Goal: Task Accomplishment & Management: Use online tool/utility

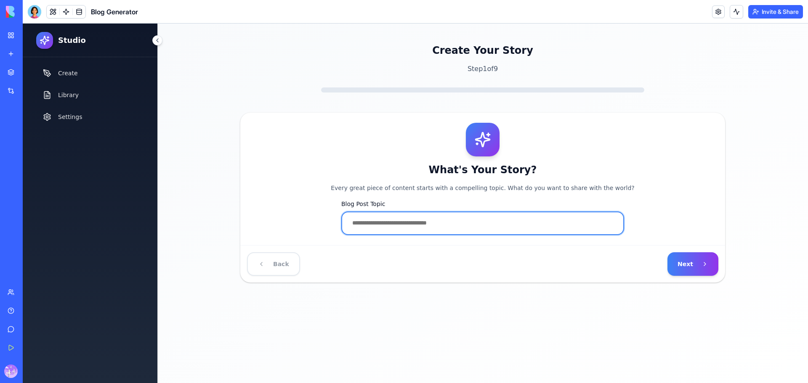
click at [420, 222] on input "Blog Post Topic" at bounding box center [482, 224] width 283 height 24
click at [438, 225] on input "Blog Post Topic" at bounding box center [482, 224] width 283 height 24
click at [449, 223] on input "Blog Post Topic" at bounding box center [482, 224] width 283 height 24
type input "*"
type input "**********"
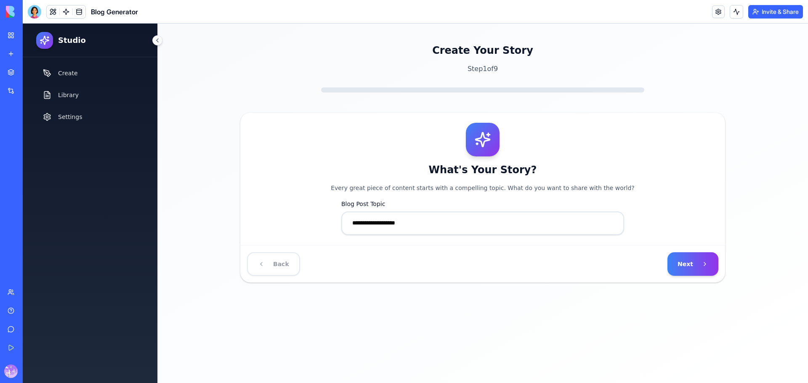
click at [685, 258] on button "Next" at bounding box center [692, 264] width 51 height 24
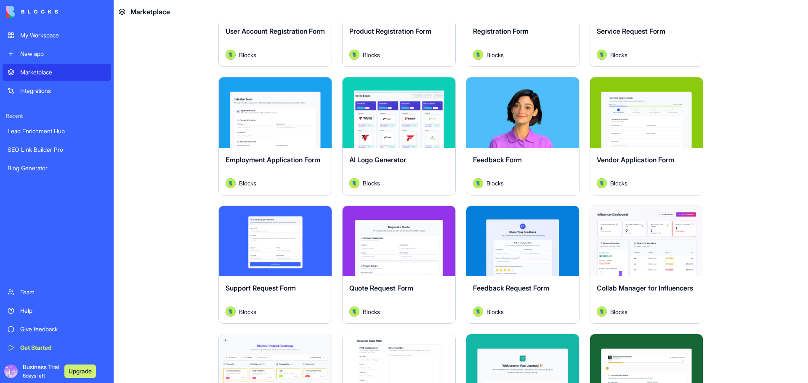
scroll to position [393, 0]
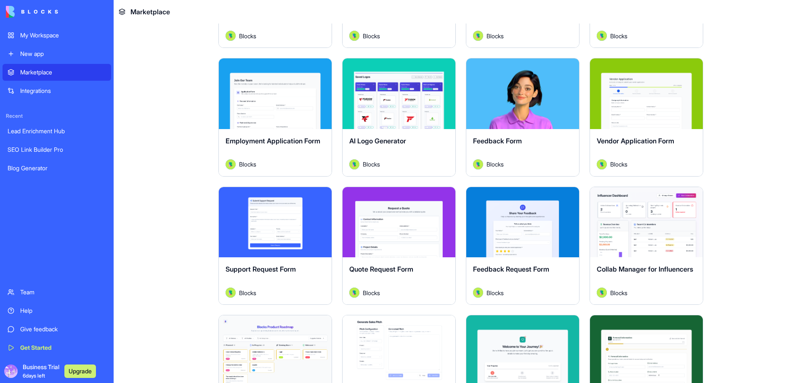
drag, startPoint x: 392, startPoint y: 93, endPoint x: 400, endPoint y: 93, distance: 8.0
click at [392, 93] on button "Explore" at bounding box center [398, 93] width 63 height 17
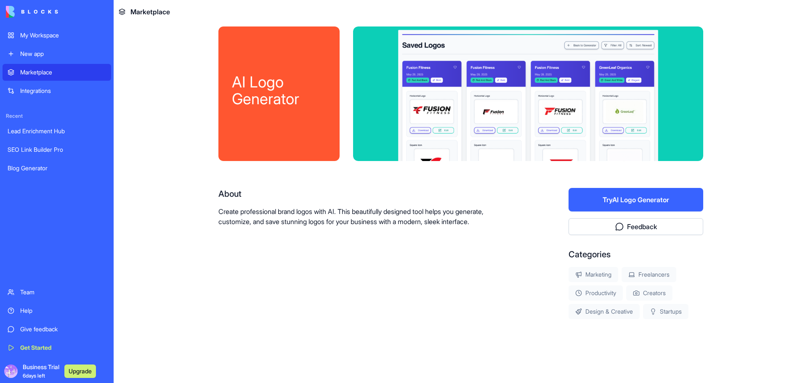
scroll to position [7, 0]
click at [633, 209] on button "Try AI Logo Generator" at bounding box center [635, 200] width 135 height 24
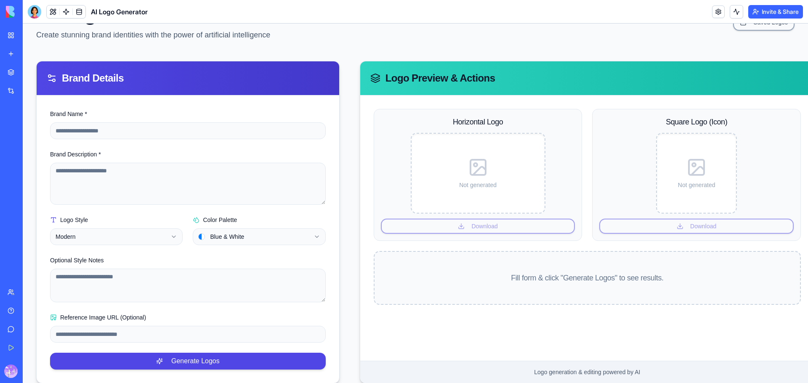
scroll to position [69, 0]
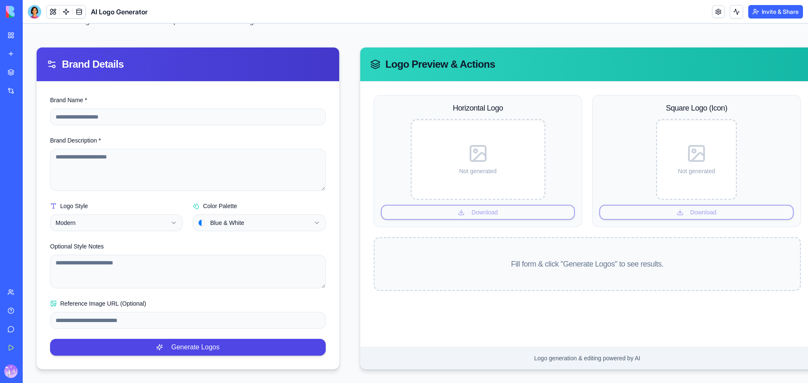
click at [489, 173] on div "Not generated" at bounding box center [478, 159] width 126 height 72
click at [481, 207] on div "Horizontal Logo Not generated Download" at bounding box center [478, 161] width 209 height 132
click at [708, 206] on div "Square Logo (Icon) Not generated Download" at bounding box center [696, 161] width 209 height 132
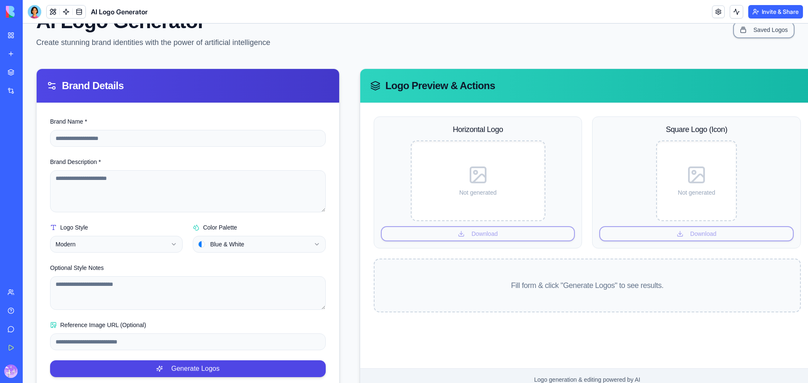
scroll to position [0, 0]
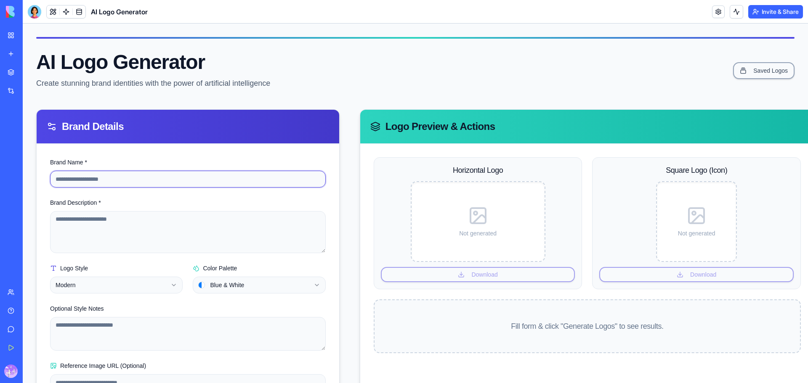
click at [196, 179] on input "Brand Name *" at bounding box center [188, 179] width 276 height 17
type input "**********"
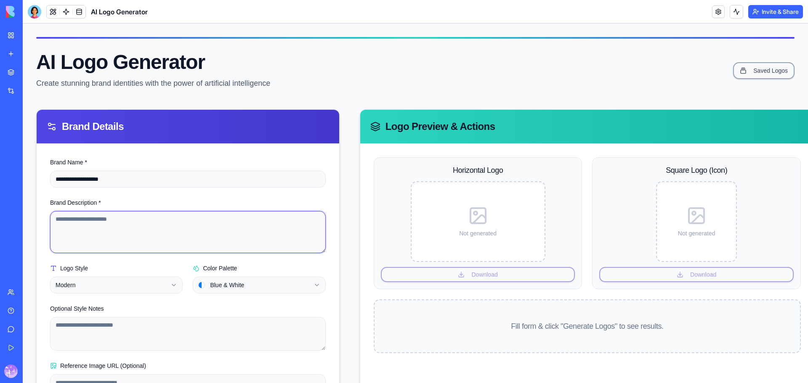
click at [125, 223] on textarea "Brand Description *" at bounding box center [188, 232] width 276 height 42
click at [126, 222] on textarea "Brand Description *" at bounding box center [188, 232] width 276 height 42
click at [149, 226] on textarea "Brand Description *" at bounding box center [188, 232] width 276 height 42
paste textarea "**********"
click at [58, 219] on textarea "**********" at bounding box center [186, 232] width 273 height 42
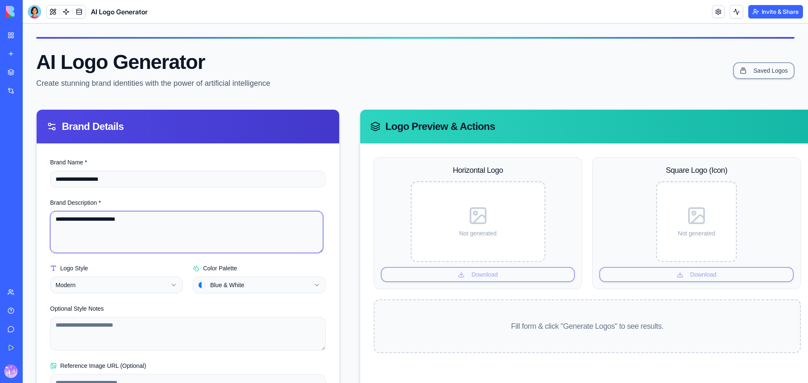
type textarea "**********"
click at [91, 283] on html "**********" at bounding box center [415, 235] width 785 height 422
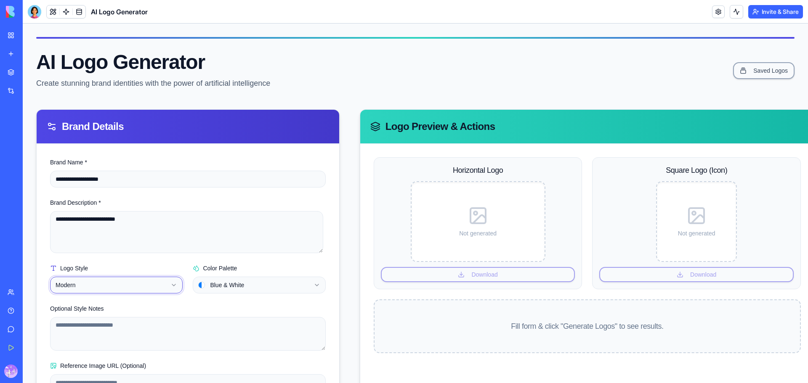
click at [238, 288] on html "**********" at bounding box center [415, 235] width 785 height 422
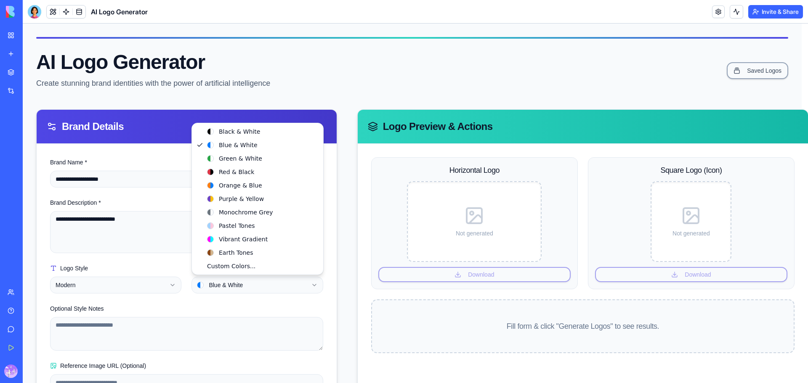
click at [238, 284] on html "**********" at bounding box center [415, 235] width 785 height 422
select select "**********"
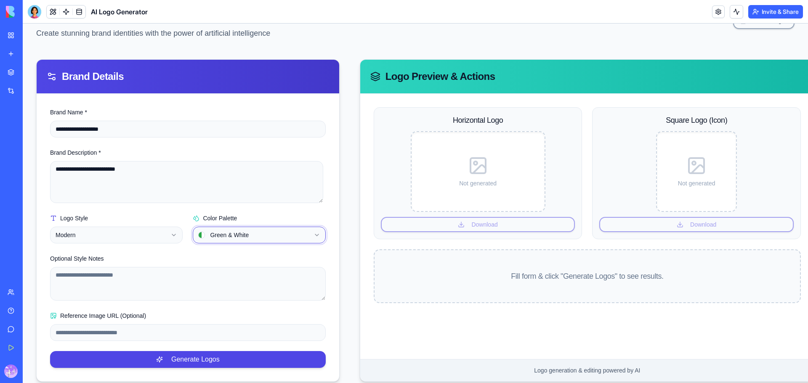
scroll to position [69, 0]
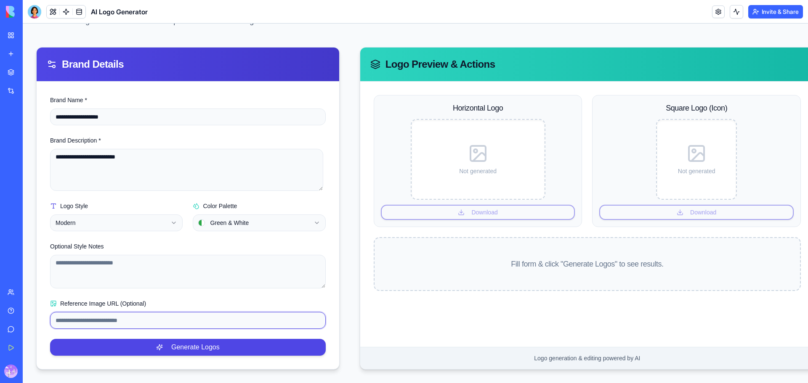
click at [143, 318] on input "Reference Image URL (Optional)" at bounding box center [188, 320] width 276 height 17
click at [469, 181] on div "Not generated" at bounding box center [478, 159] width 126 height 72
click at [489, 206] on div "Horizontal Logo Not generated Download" at bounding box center [478, 161] width 209 height 132
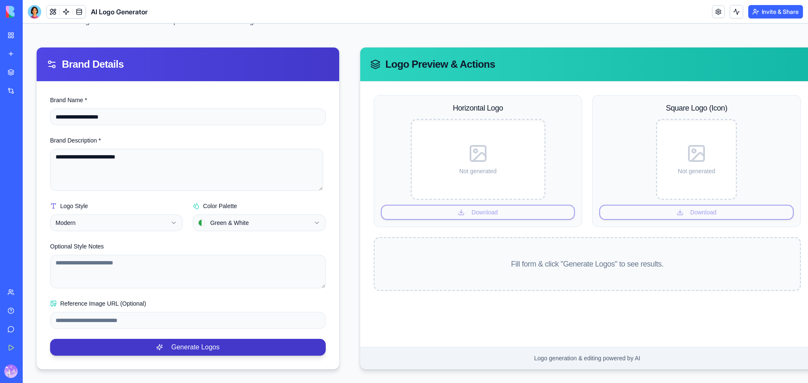
click at [199, 343] on button "Generate Logos" at bounding box center [188, 347] width 276 height 17
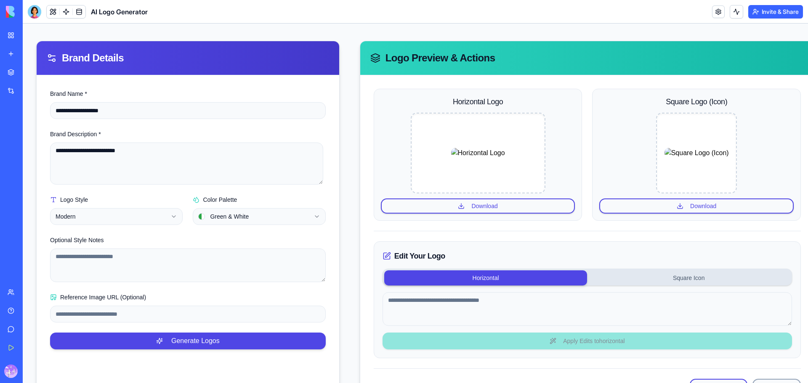
click at [684, 148] on img at bounding box center [696, 153] width 64 height 10
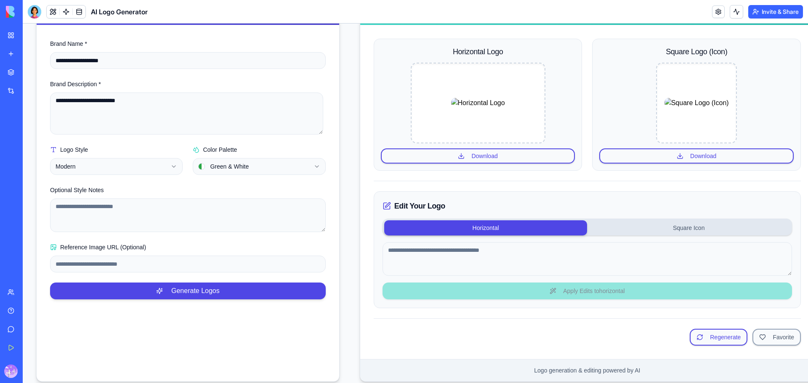
scroll to position [137, 0]
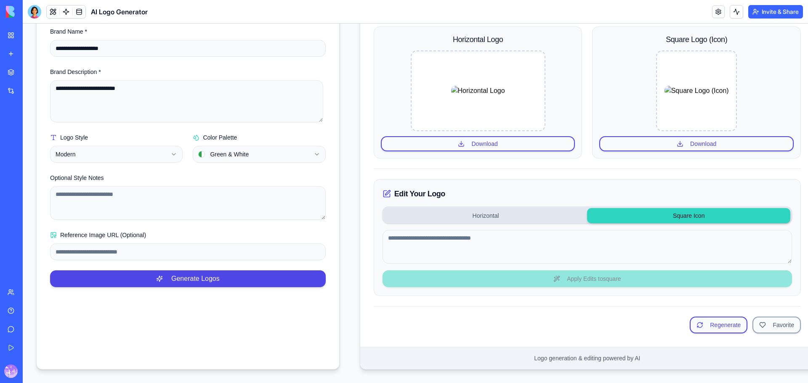
drag, startPoint x: 680, startPoint y: 206, endPoint x: 674, endPoint y: 217, distance: 11.7
click at [680, 208] on button "Square Icon" at bounding box center [688, 215] width 203 height 15
click at [593, 273] on div "Edit Your Logo Horizontal Square Icon Apply Edits to square" at bounding box center [587, 237] width 427 height 117
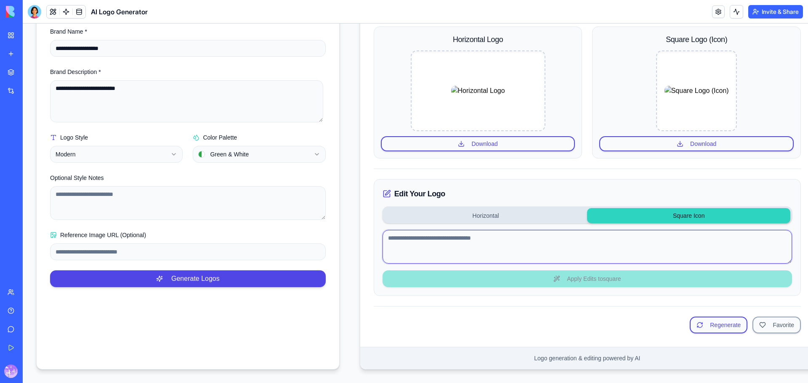
click at [496, 240] on textarea at bounding box center [586, 247] width 409 height 34
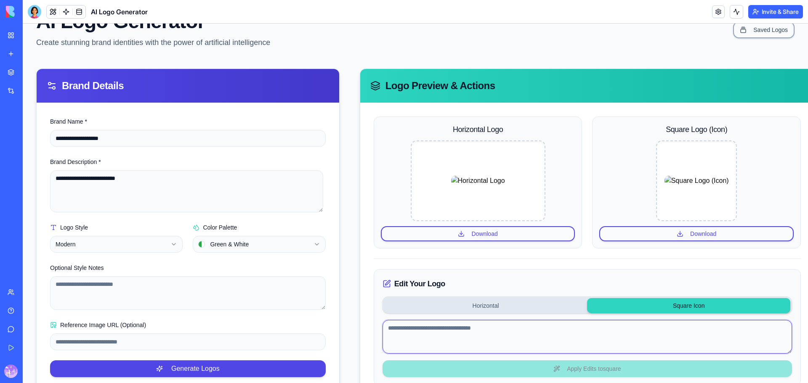
scroll to position [0, 0]
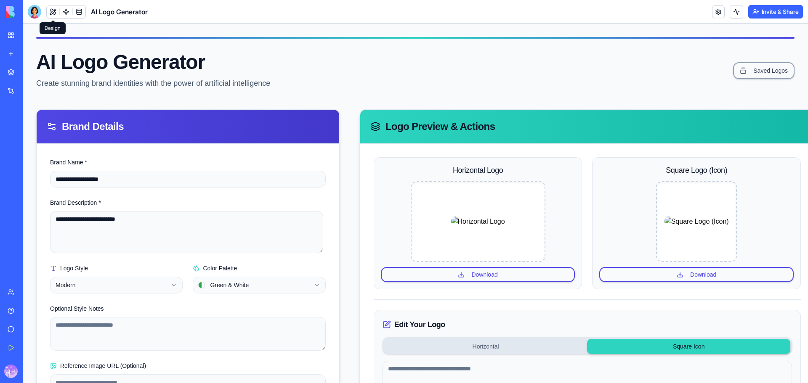
click at [52, 10] on button at bounding box center [53, 11] width 13 height 13
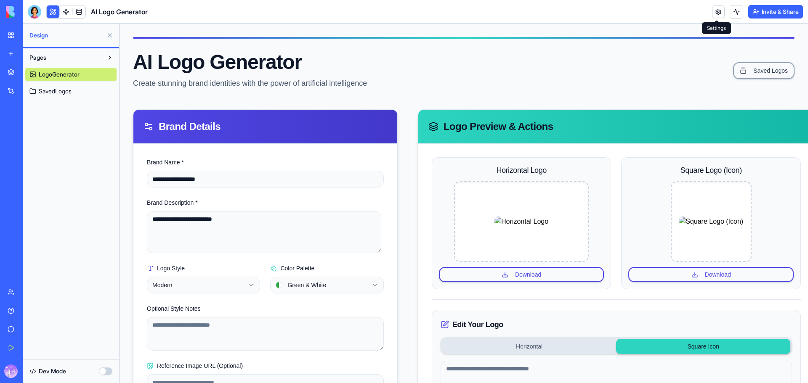
click at [718, 8] on link at bounding box center [718, 11] width 13 height 13
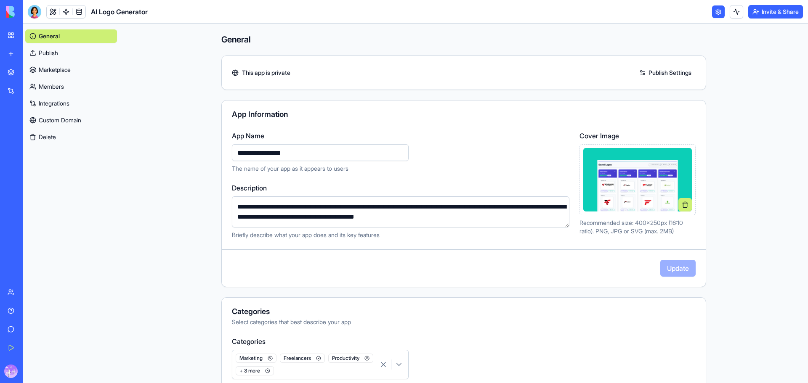
click at [665, 74] on link "Publish Settings" at bounding box center [665, 72] width 61 height 13
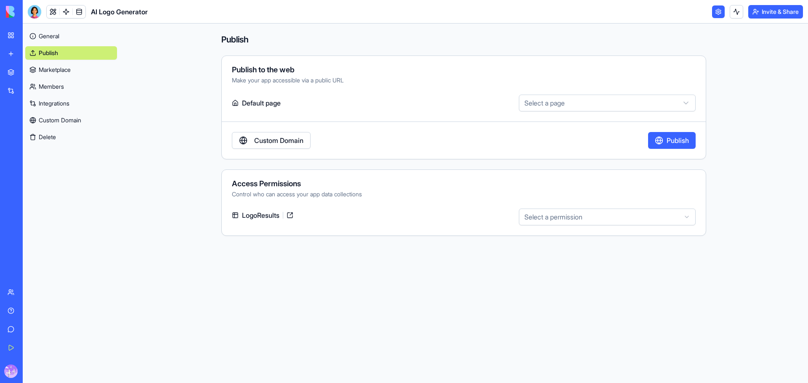
click at [69, 69] on link "Marketplace" at bounding box center [71, 69] width 92 height 13
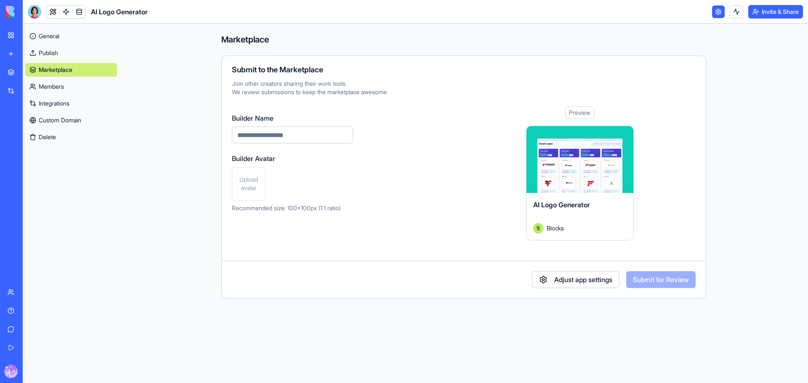
click at [56, 92] on link "Members" at bounding box center [71, 86] width 92 height 13
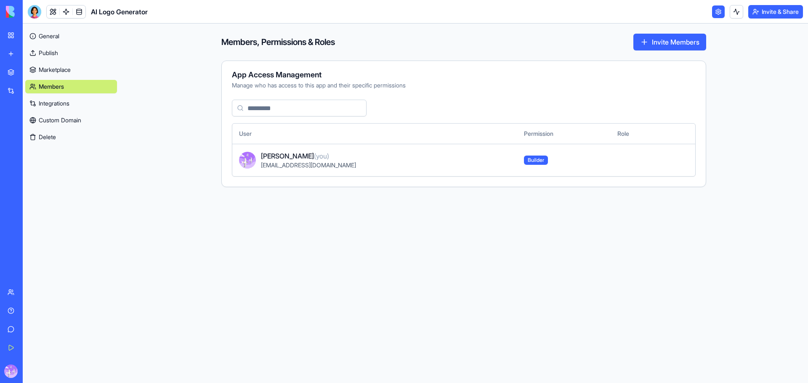
click at [51, 115] on link "Custom Domain" at bounding box center [71, 120] width 92 height 13
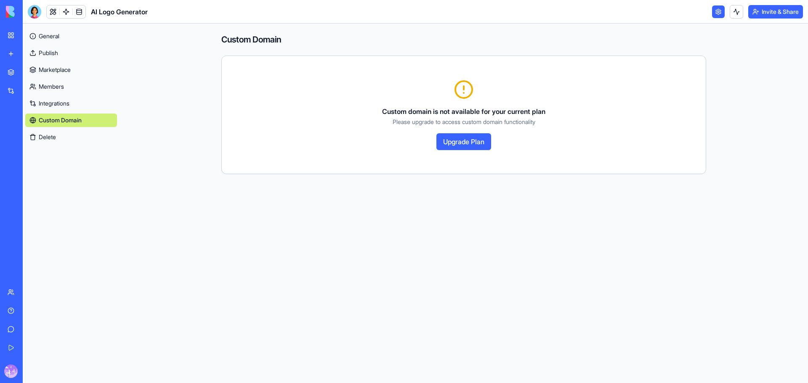
click at [58, 100] on link "Integrations" at bounding box center [71, 103] width 92 height 13
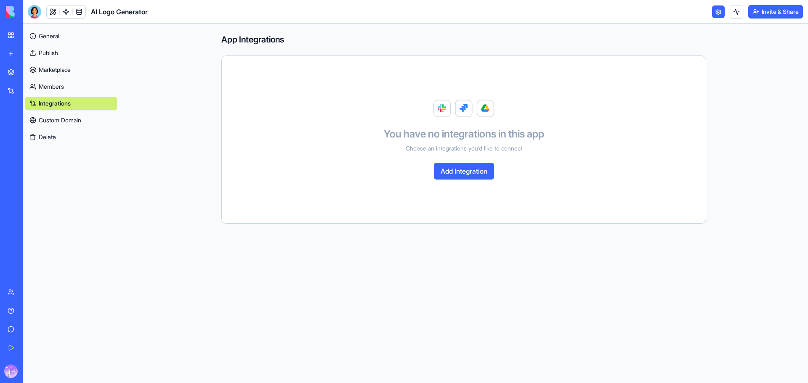
click at [61, 82] on link "Members" at bounding box center [71, 86] width 92 height 13
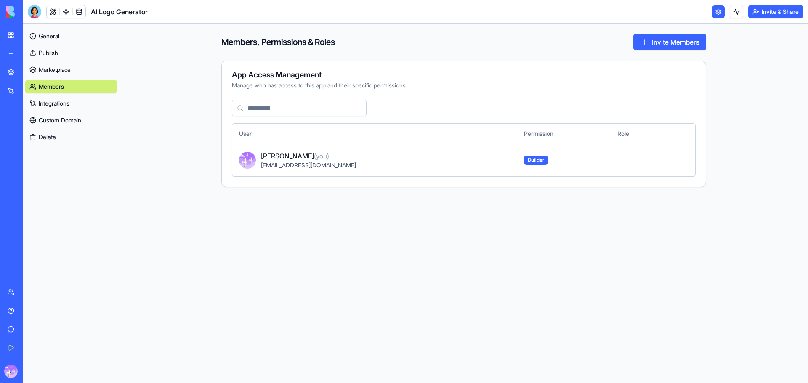
click at [63, 130] on div "General Publish Marketplace Members Integrations Custom Domain Delete" at bounding box center [71, 85] width 92 height 118
click at [65, 123] on link "Custom Domain" at bounding box center [71, 120] width 92 height 13
click at [49, 136] on button "Delete" at bounding box center [71, 136] width 92 height 13
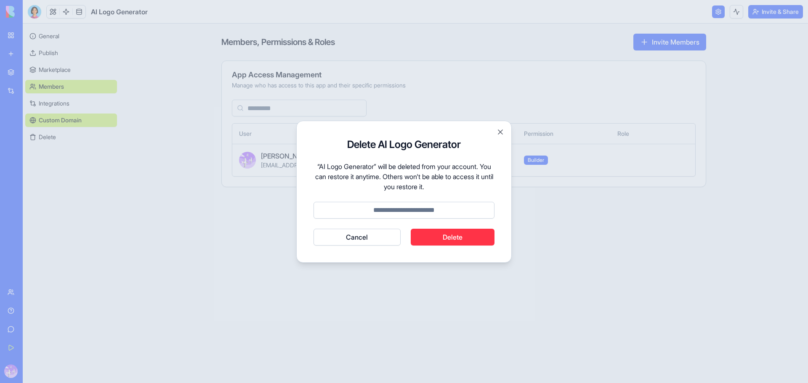
click at [347, 235] on button "Cancel" at bounding box center [356, 237] width 87 height 17
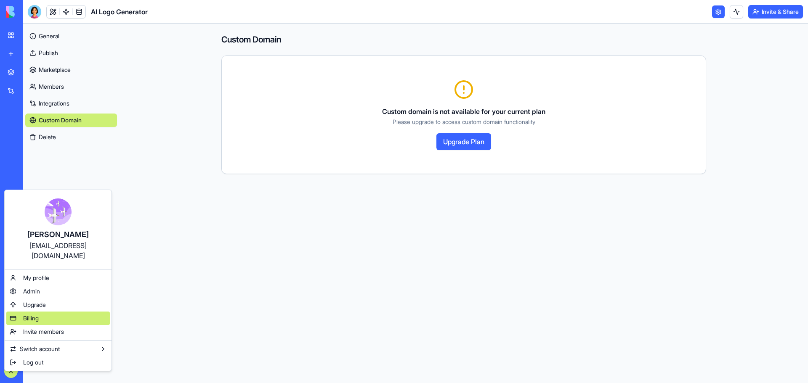
click at [36, 314] on span "Billing" at bounding box center [31, 318] width 16 height 8
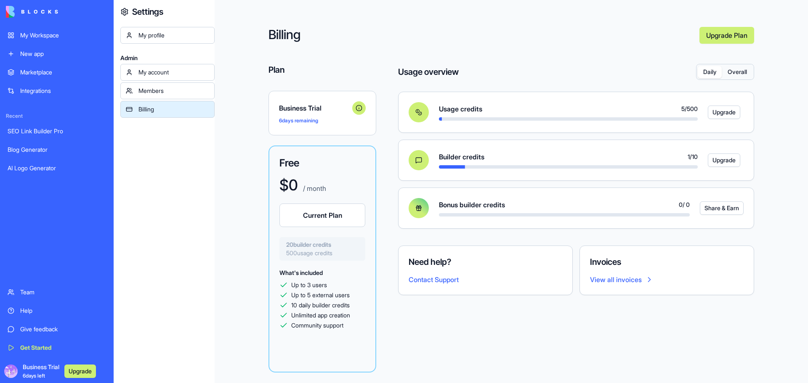
click at [666, 161] on div "Builder credits 1 / 10" at bounding box center [568, 157] width 259 height 10
click at [745, 77] on button "Overall" at bounding box center [737, 72] width 31 height 12
click at [740, 72] on button "Overall" at bounding box center [737, 72] width 31 height 12
click at [708, 71] on button "Daily" at bounding box center [710, 72] width 24 height 12
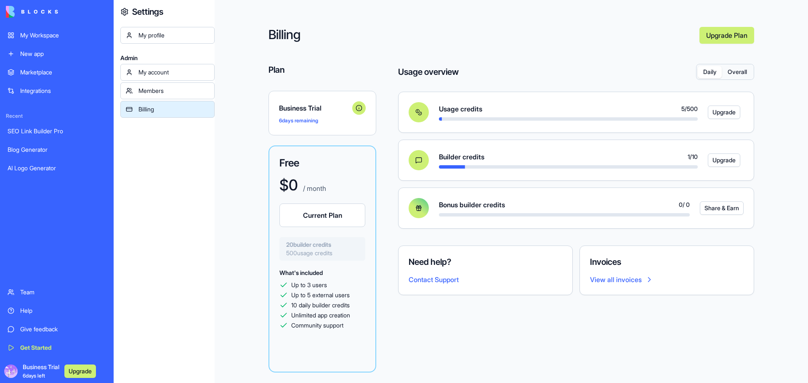
click at [420, 115] on div at bounding box center [419, 112] width 20 height 20
click at [727, 160] on button "Upgrade" at bounding box center [724, 160] width 32 height 13
click at [736, 160] on button "Upgrade" at bounding box center [724, 160] width 32 height 13
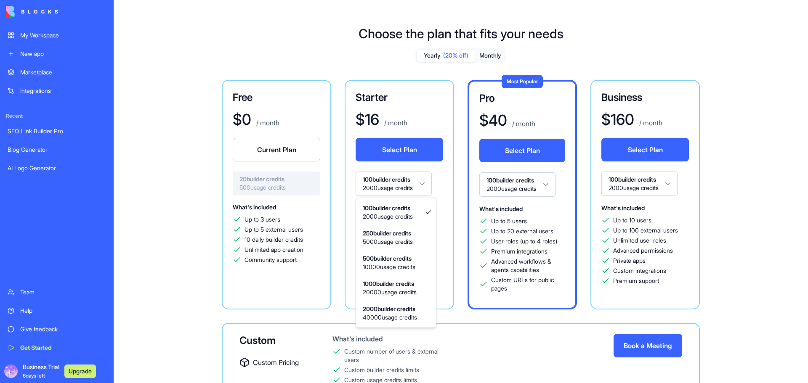
click at [430, 187] on html "My Workspace New app Marketplace Integrations Recent SEO Link Builder Pro Blog …" at bounding box center [404, 191] width 808 height 383
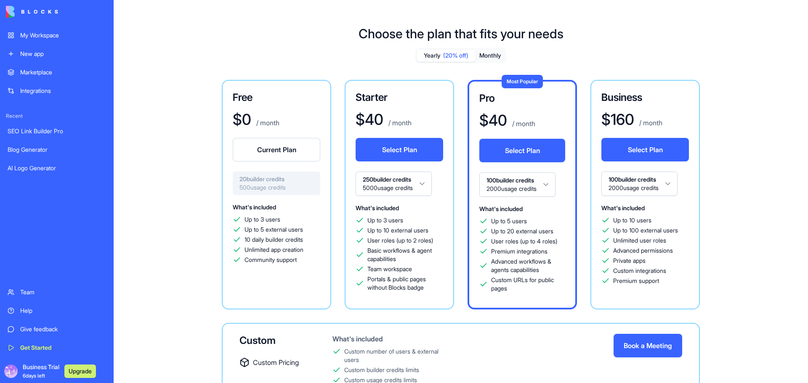
click at [428, 184] on html "My Workspace New app Marketplace Integrations Recent SEO Link Builder Pro Blog …" at bounding box center [404, 191] width 808 height 383
click at [443, 191] on html "My Workspace New app Marketplace Integrations Recent SEO Link Builder Pro Blog …" at bounding box center [404, 191] width 808 height 383
click at [490, 56] on button "Monthly" at bounding box center [489, 56] width 29 height 12
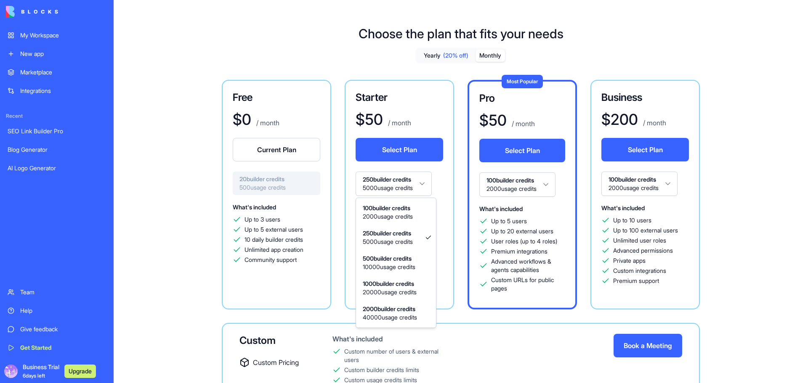
click at [435, 178] on html "My Workspace New app Marketplace Integrations Recent SEO Link Builder Pro Blog …" at bounding box center [404, 191] width 808 height 383
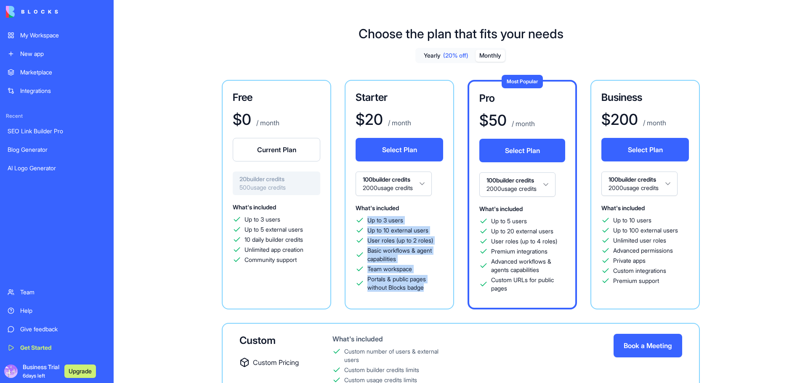
drag, startPoint x: 435, startPoint y: 287, endPoint x: 369, endPoint y: 221, distance: 93.1
click at [369, 221] on div "Up to 3 users Up to 10 external users User roles (up to 2 roles) Basic workflow…" at bounding box center [400, 254] width 88 height 76
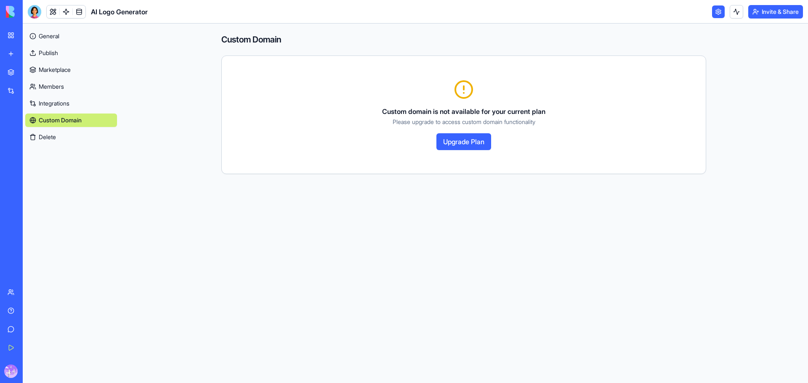
click at [16, 12] on img at bounding box center [32, 12] width 52 height 12
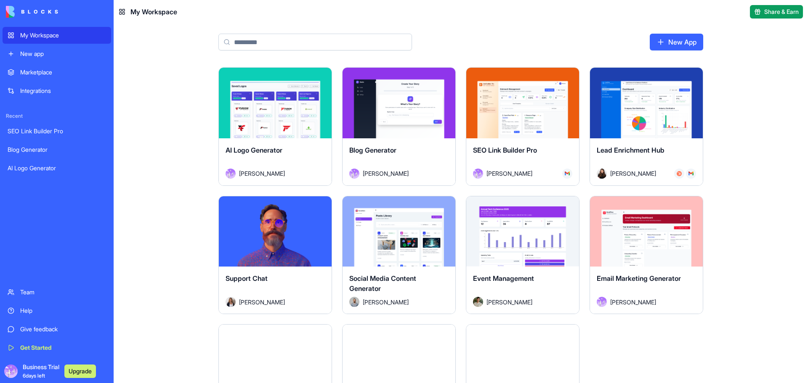
click at [690, 42] on link "New App" at bounding box center [676, 42] width 53 height 17
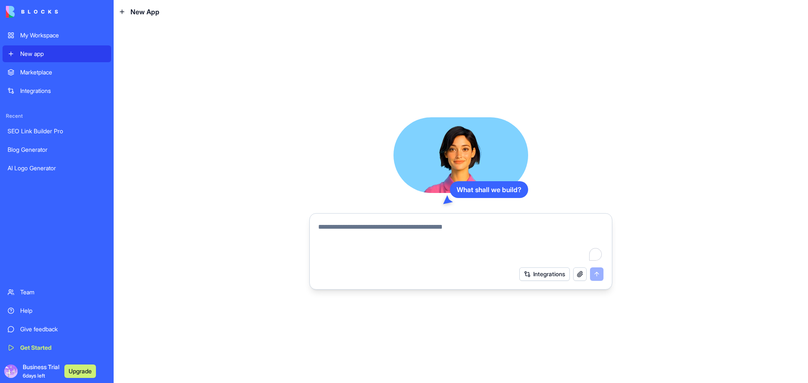
click at [40, 70] on div "Marketplace" at bounding box center [63, 72] width 86 height 8
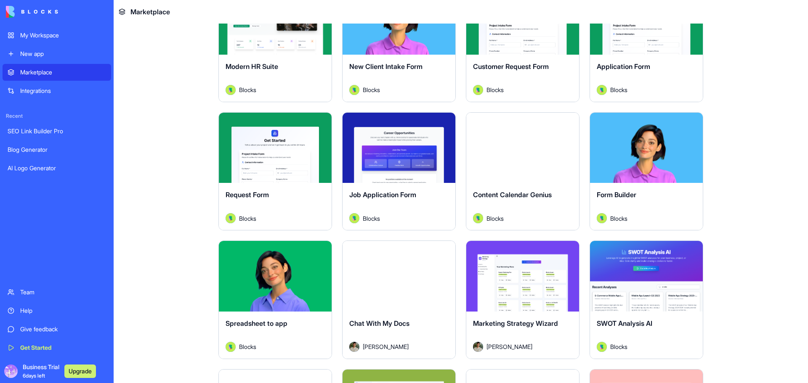
scroll to position [982, 0]
click at [661, 150] on button "Explore" at bounding box center [646, 147] width 63 height 17
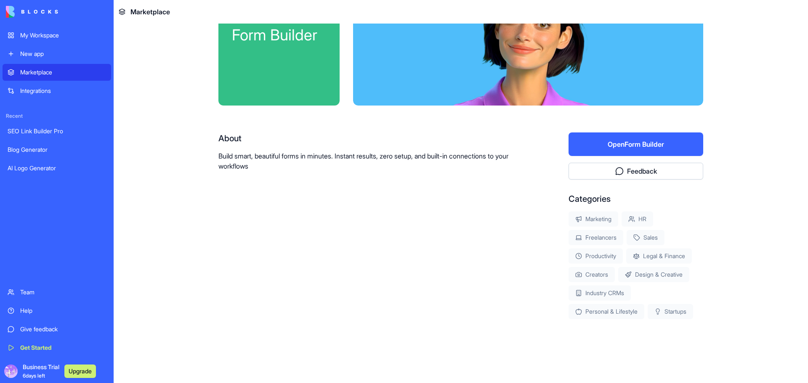
scroll to position [63, 0]
click at [646, 148] on button "Open Form Builder" at bounding box center [635, 145] width 135 height 24
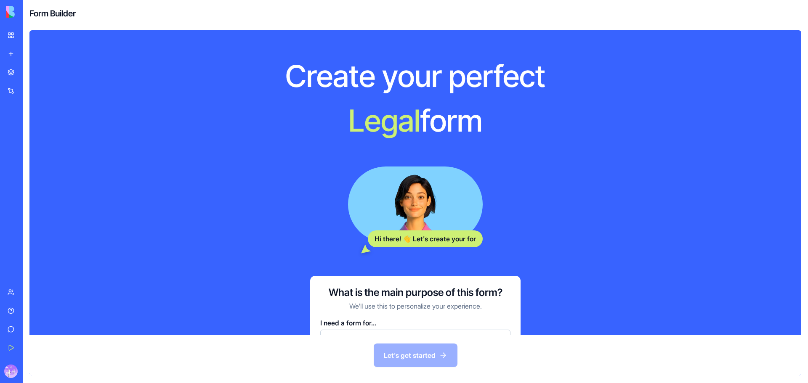
scroll to position [48, 0]
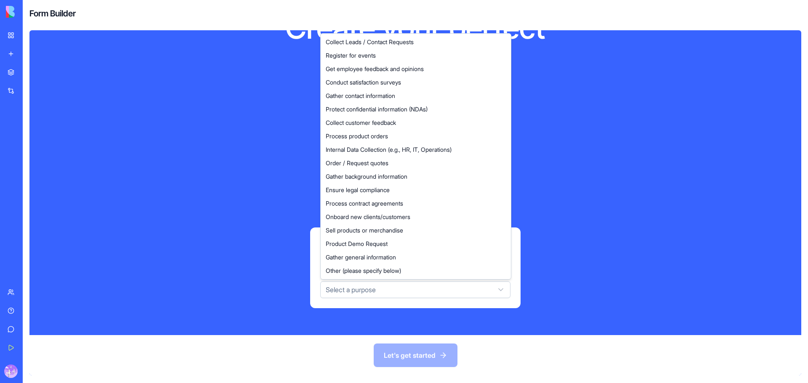
click at [486, 291] on html "My Workspace New app Marketplace Integrations Recent SEO Link Builder Pro Blog …" at bounding box center [404, 191] width 808 height 383
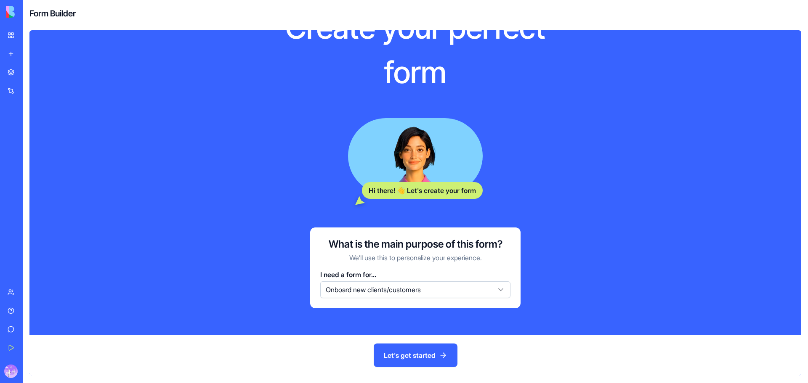
click at [422, 357] on button "Let's get started" at bounding box center [416, 356] width 84 height 24
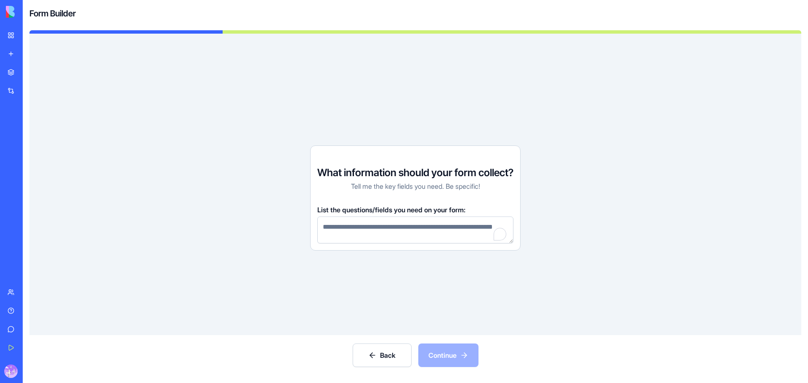
click at [399, 231] on textarea "To enrich screen reader interactions, please activate Accessibility in Grammarl…" at bounding box center [415, 230] width 196 height 27
click at [412, 228] on textarea "To enrich screen reader interactions, please activate Accessibility in Grammarl…" at bounding box center [415, 230] width 196 height 27
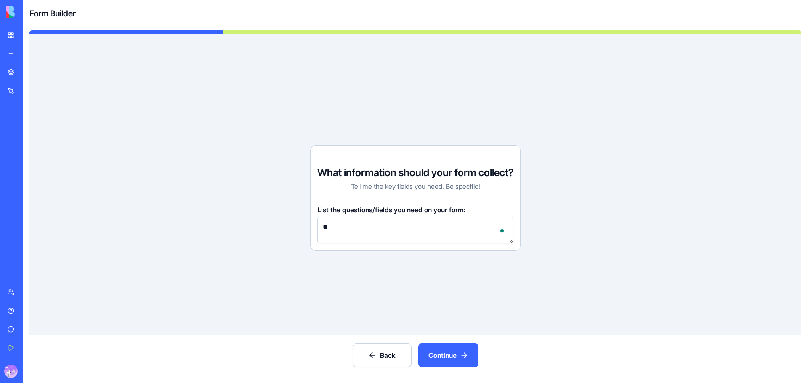
type textarea "*"
drag, startPoint x: 357, startPoint y: 227, endPoint x: 319, endPoint y: 226, distance: 37.9
click at [319, 226] on textarea "**********" at bounding box center [415, 230] width 196 height 27
drag, startPoint x: 336, startPoint y: 227, endPoint x: 323, endPoint y: 226, distance: 12.7
click at [324, 226] on textarea "**********" at bounding box center [415, 230] width 196 height 27
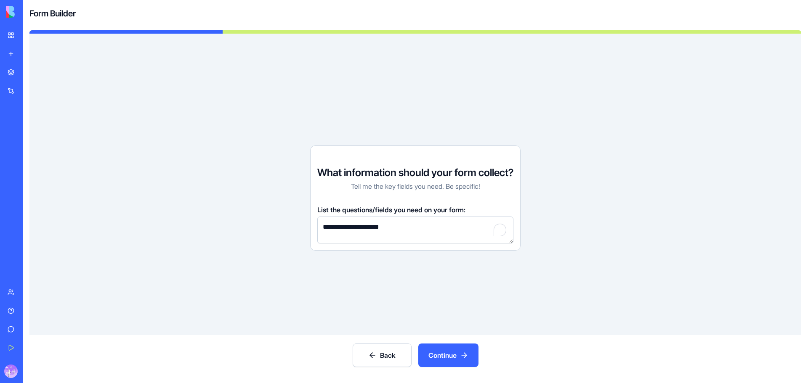
paste textarea "**********"
click at [475, 226] on textarea "**********" at bounding box center [415, 230] width 196 height 27
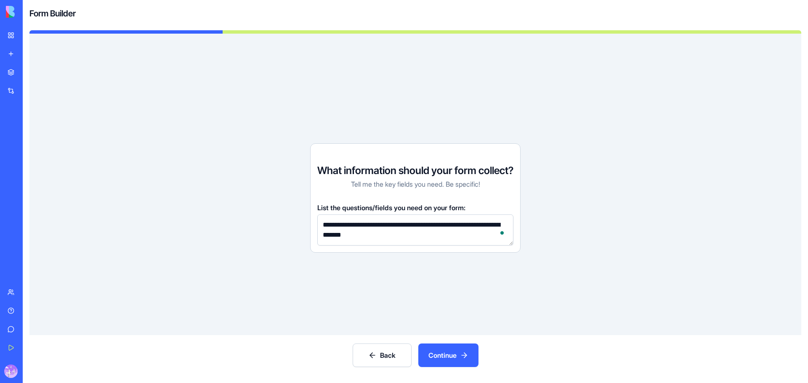
click at [412, 238] on textarea "**********" at bounding box center [415, 230] width 196 height 31
paste textarea "**********"
type textarea "**********"
click at [449, 359] on button "Continue" at bounding box center [448, 356] width 60 height 24
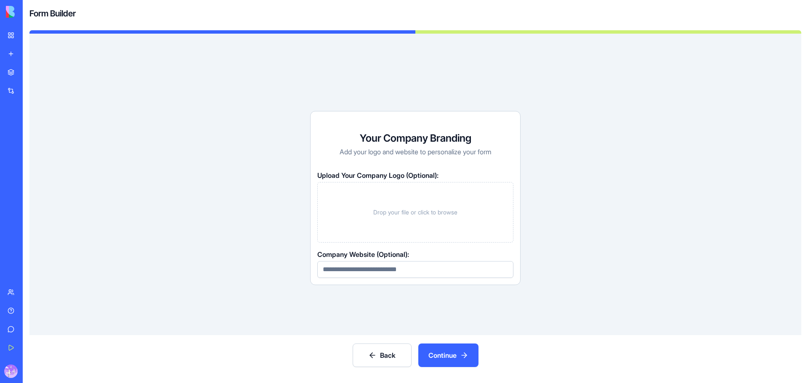
click at [447, 210] on span "Drop your file or click to browse" at bounding box center [415, 212] width 84 height 8
click at [417, 207] on div "Drop your file or click to browse" at bounding box center [415, 212] width 196 height 61
click at [403, 270] on input at bounding box center [415, 269] width 196 height 17
click at [443, 358] on button "Continue" at bounding box center [448, 356] width 60 height 24
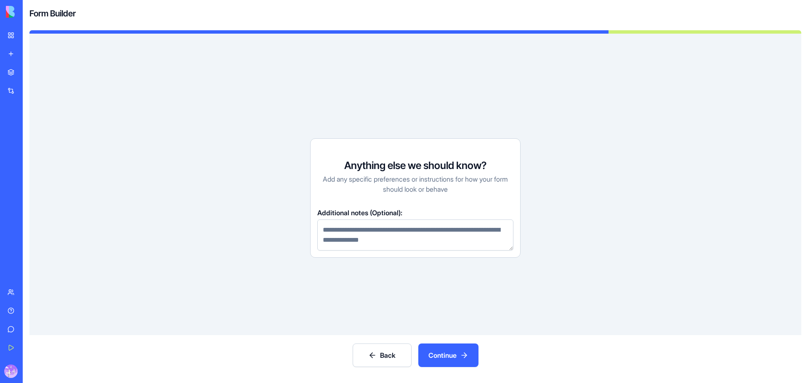
click at [454, 363] on button "Continue" at bounding box center [448, 356] width 60 height 24
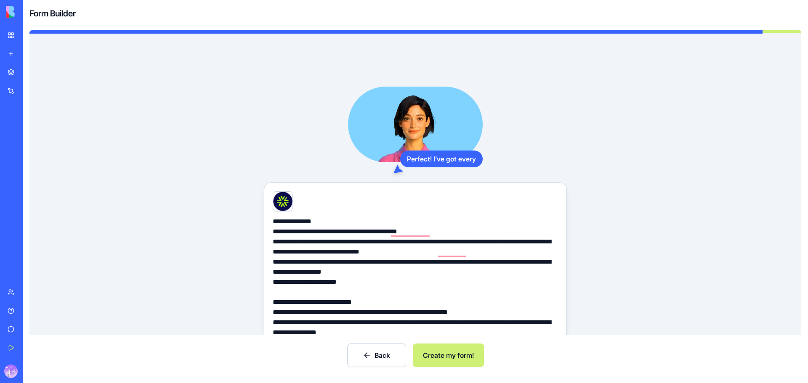
click at [453, 355] on button "Create my form!" at bounding box center [448, 356] width 71 height 24
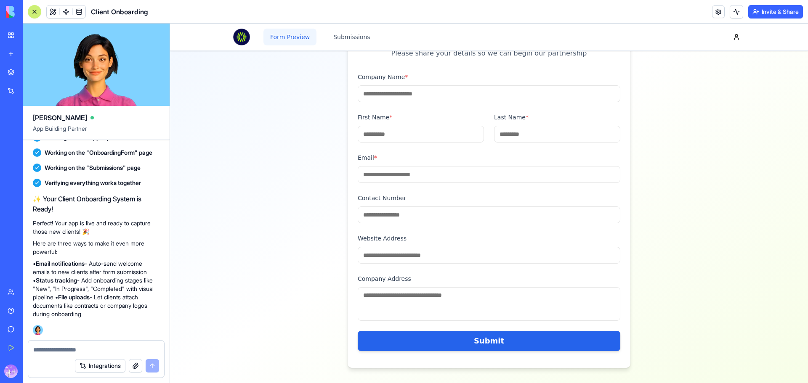
scroll to position [115, 0]
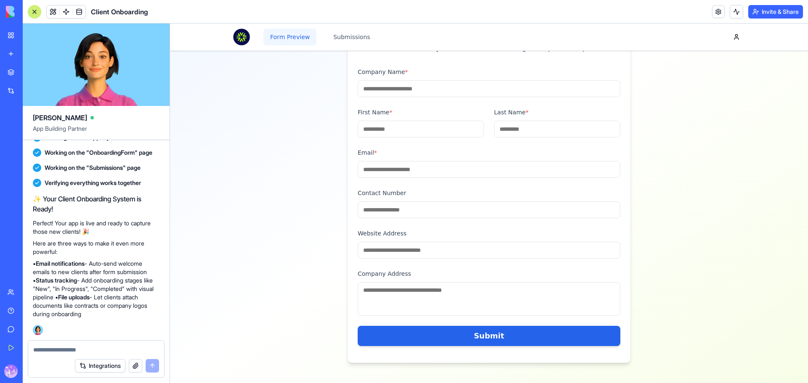
click at [438, 253] on input "Website Address" at bounding box center [489, 250] width 263 height 17
click at [426, 291] on textarea "Company Address" at bounding box center [489, 299] width 263 height 34
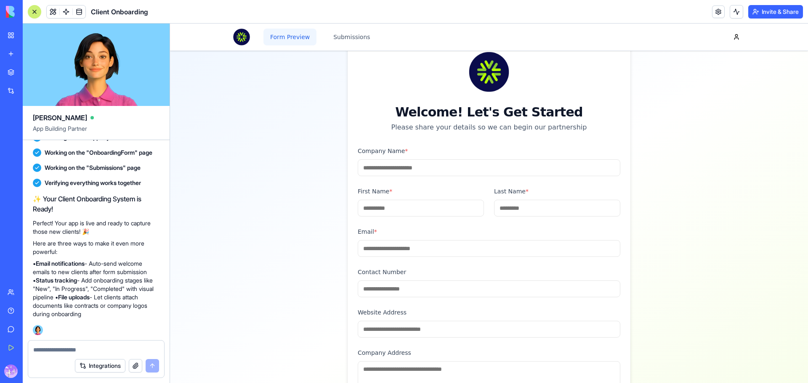
scroll to position [17, 0]
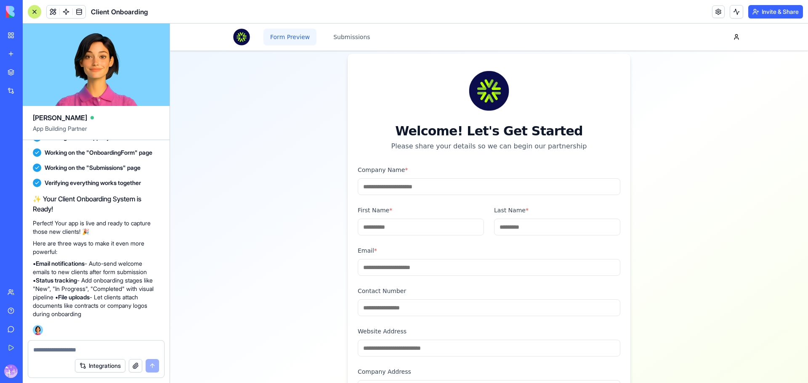
click at [428, 186] on input "Company Name *" at bounding box center [489, 186] width 263 height 17
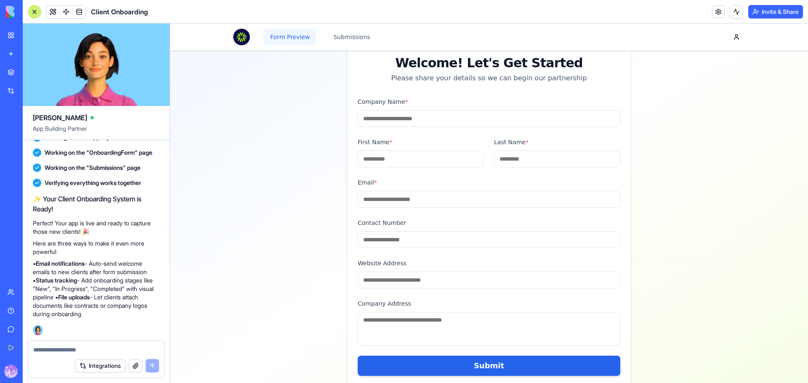
scroll to position [115, 0]
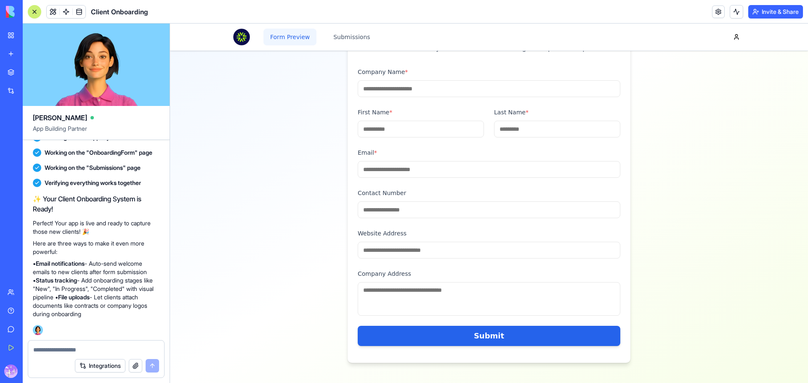
click at [441, 246] on input "Website Address" at bounding box center [489, 250] width 263 height 17
click at [428, 214] on input "Contact Number" at bounding box center [489, 210] width 263 height 17
click at [430, 172] on input "Email *" at bounding box center [489, 169] width 263 height 17
click at [432, 132] on input "First Name *" at bounding box center [421, 129] width 126 height 17
click at [431, 91] on input "Company Name *" at bounding box center [489, 88] width 263 height 17
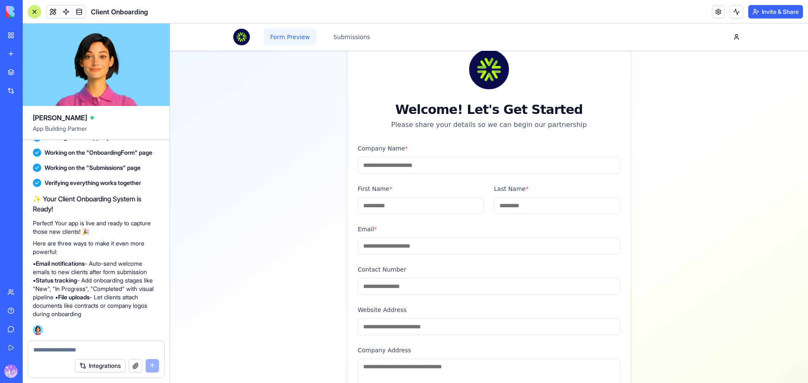
scroll to position [0, 0]
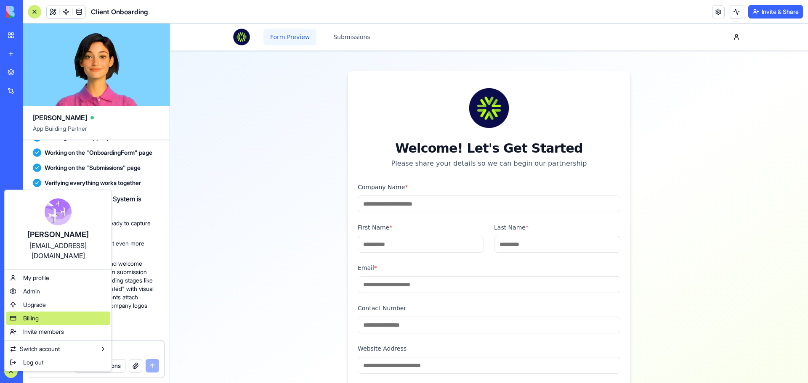
click at [30, 314] on span "Billing" at bounding box center [31, 318] width 16 height 8
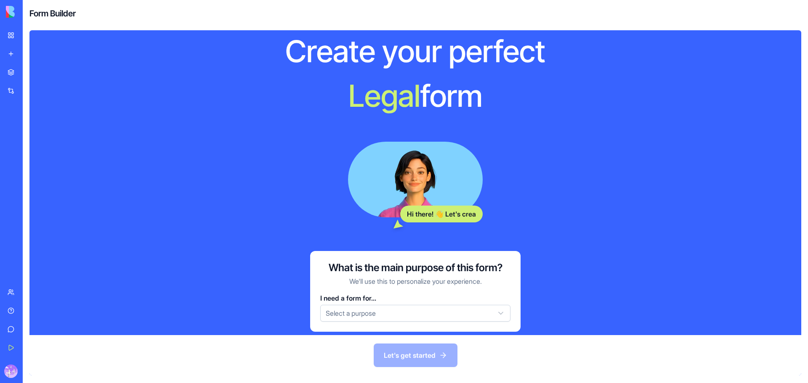
scroll to position [48, 0]
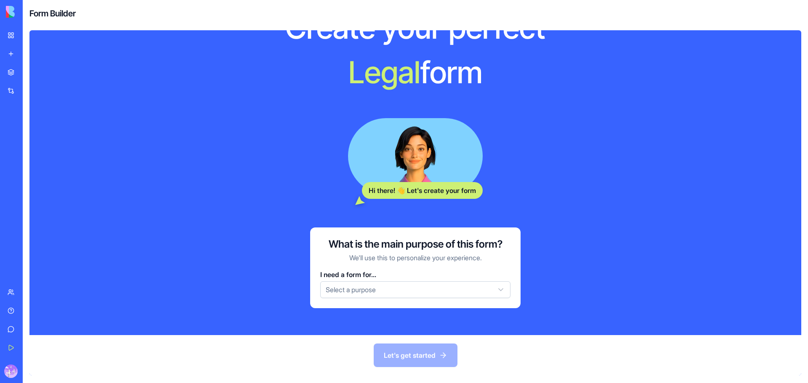
click at [508, 289] on html "My Workspace New app Marketplace Integrations Recent Blog Generator AI Logo Gen…" at bounding box center [404, 191] width 808 height 383
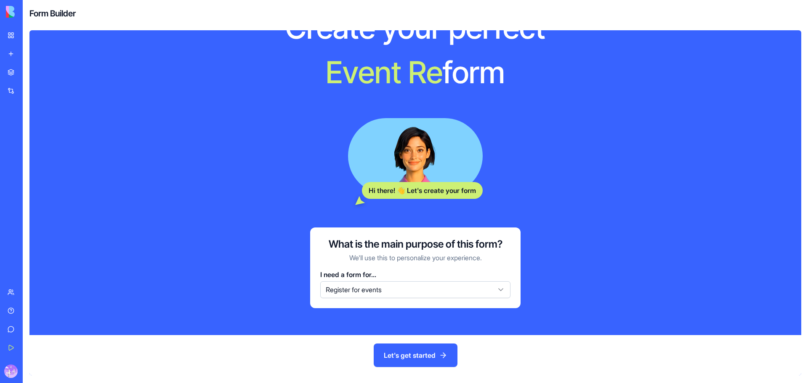
click at [420, 350] on button "Let's get started" at bounding box center [416, 356] width 84 height 24
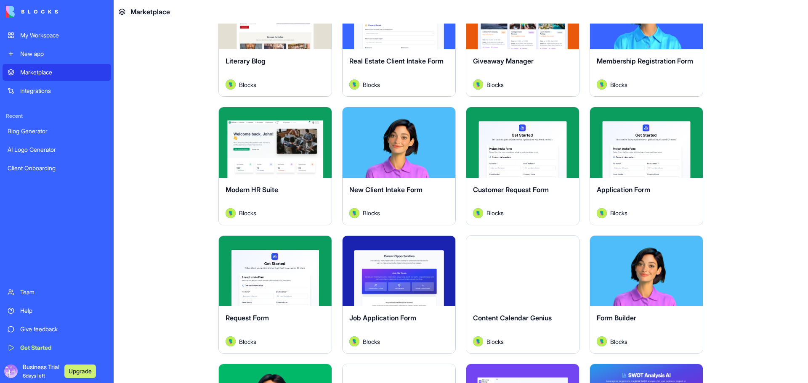
scroll to position [786, 0]
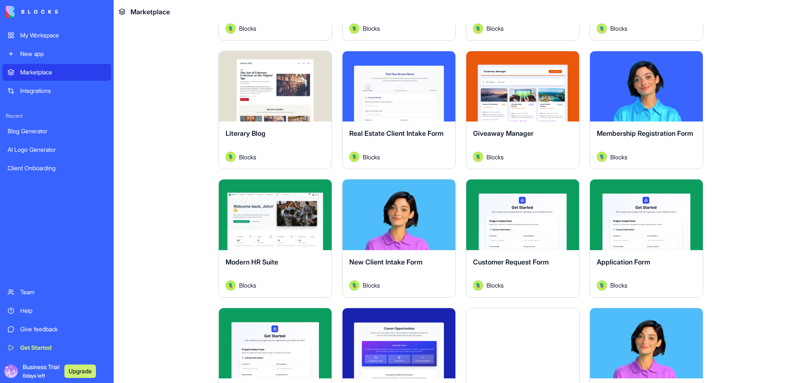
click at [614, 134] on span "Membership Registration Form" at bounding box center [645, 133] width 96 height 8
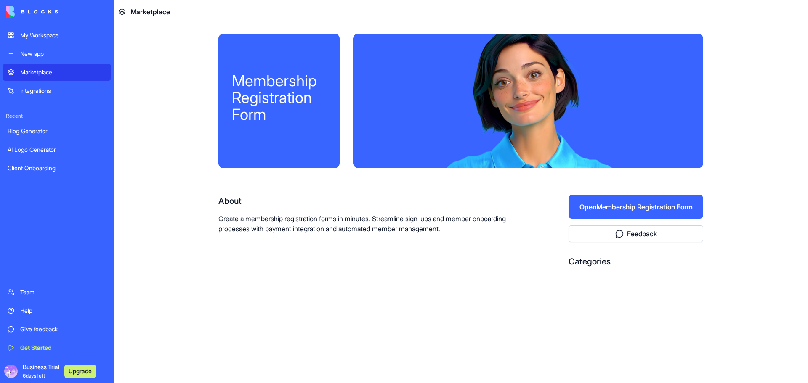
click at [636, 87] on div at bounding box center [528, 101] width 350 height 135
click at [610, 215] on button "Open Membership Registration Form" at bounding box center [635, 207] width 135 height 24
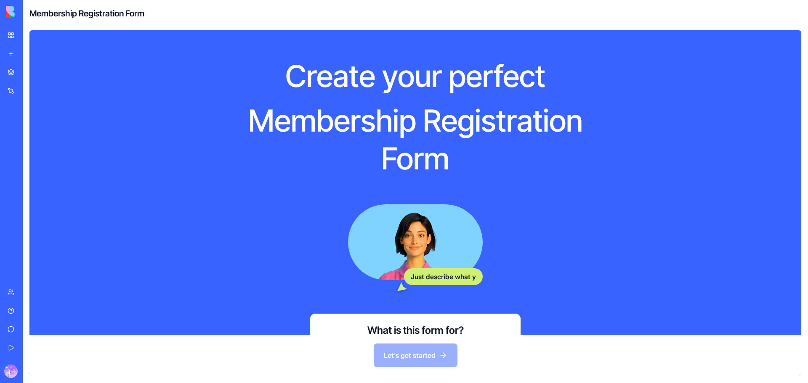
scroll to position [90, 0]
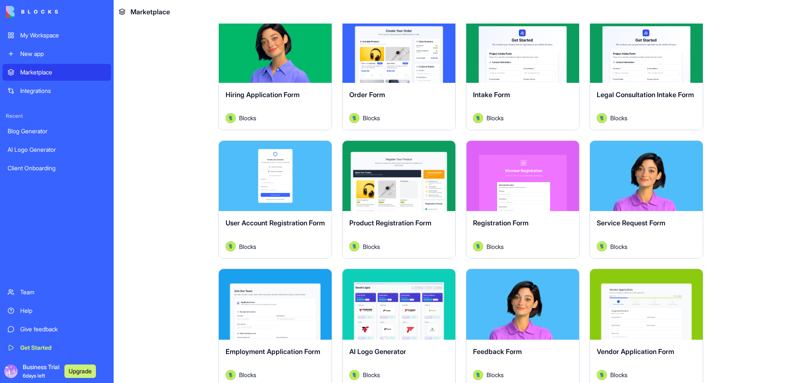
scroll to position [196, 0]
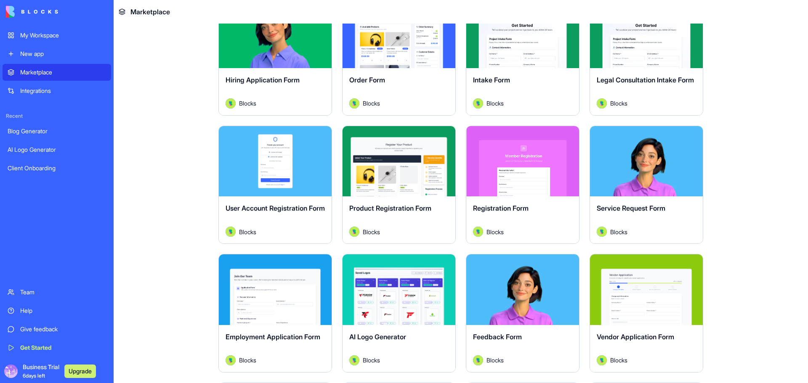
click at [521, 178] on div "Explore" at bounding box center [522, 161] width 113 height 71
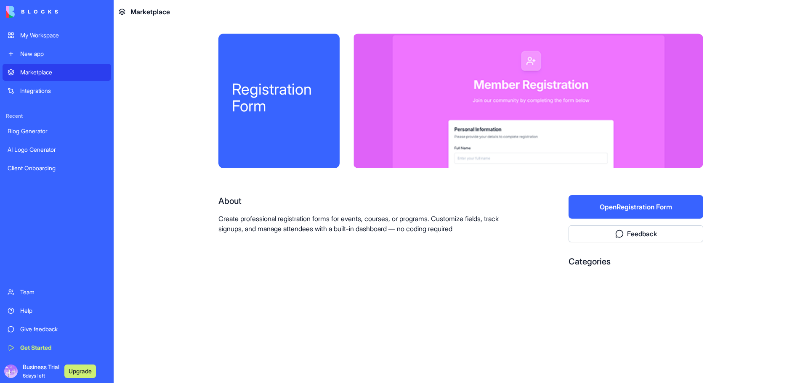
click at [612, 203] on button "Open Registration Form" at bounding box center [635, 207] width 135 height 24
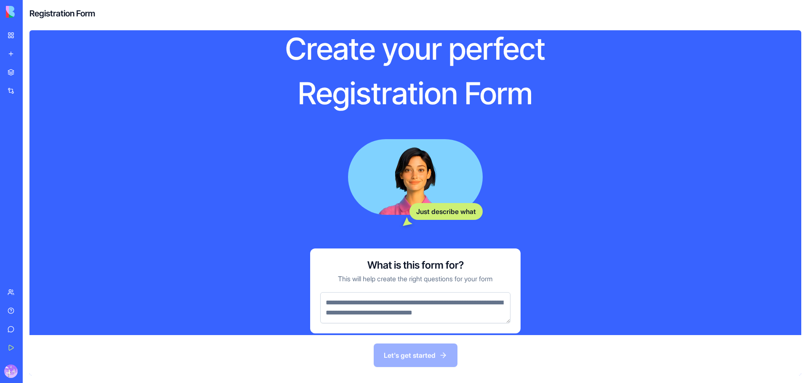
scroll to position [53, 0]
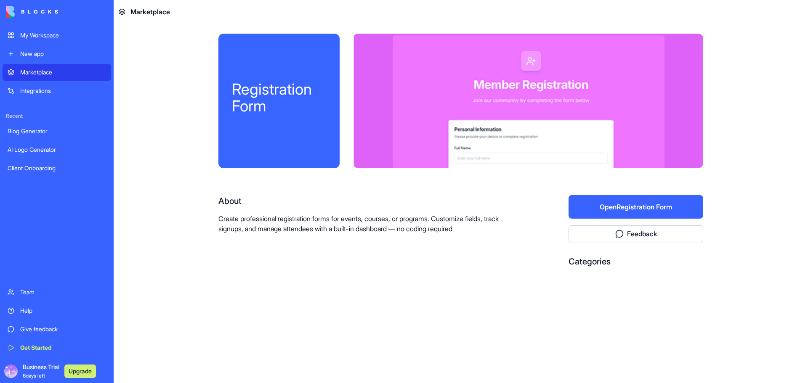
drag, startPoint x: 220, startPoint y: 299, endPoint x: 226, endPoint y: 280, distance: 19.6
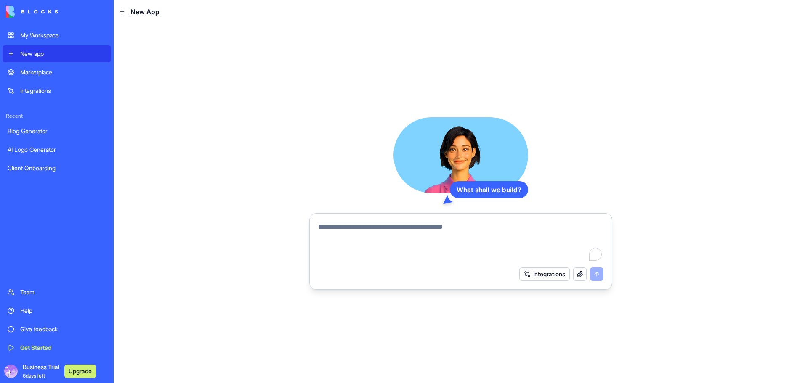
click at [53, 50] on div "New app" at bounding box center [63, 54] width 86 height 8
click at [43, 91] on div "Integrations" at bounding box center [63, 91] width 86 height 8
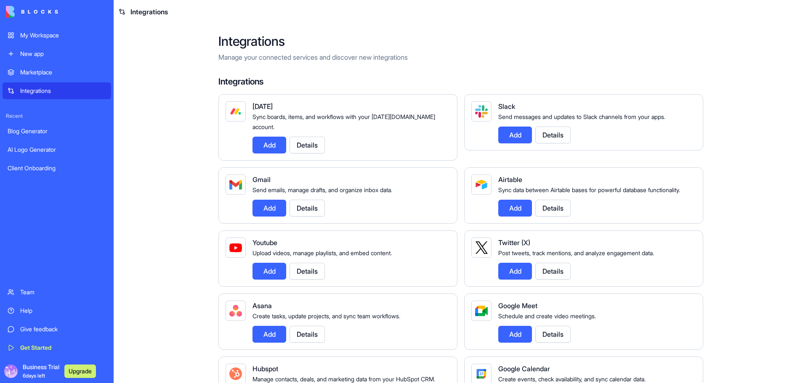
click at [66, 76] on div "Marketplace" at bounding box center [63, 72] width 86 height 8
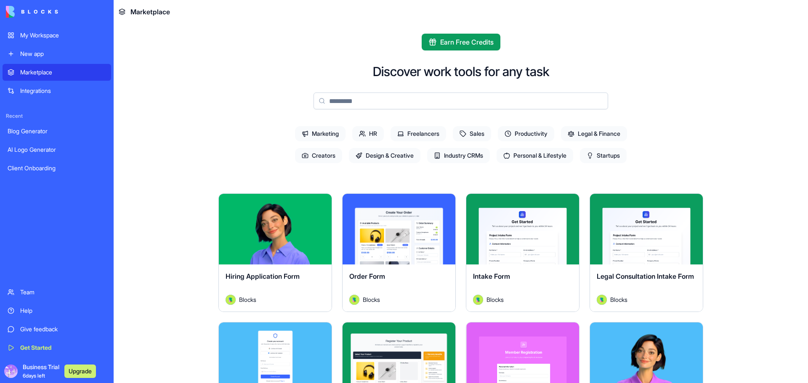
click at [323, 134] on span "Marketing" at bounding box center [320, 133] width 50 height 15
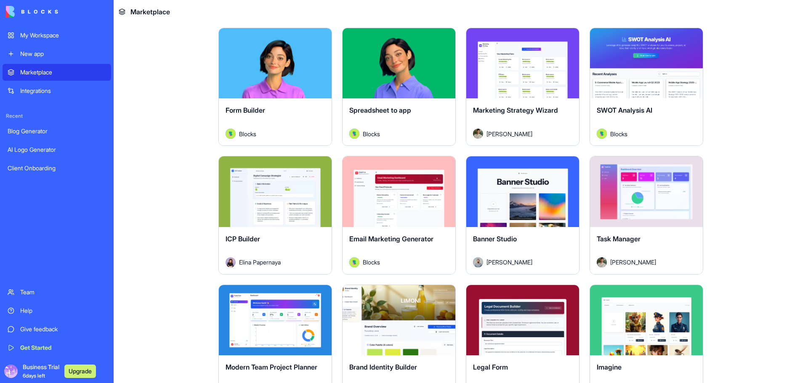
scroll to position [491, 0]
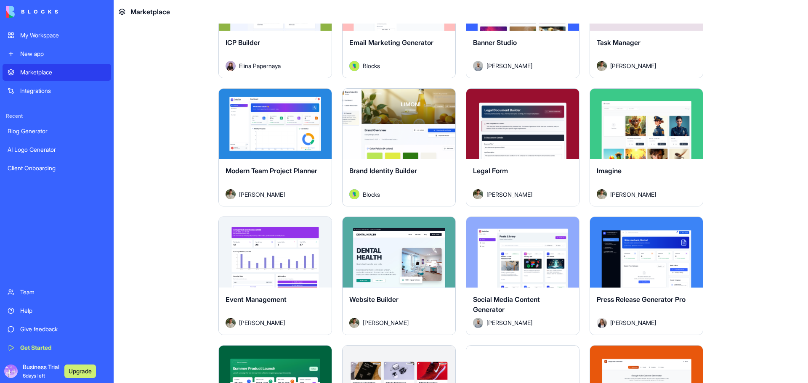
click at [648, 255] on button "Explore" at bounding box center [646, 252] width 63 height 17
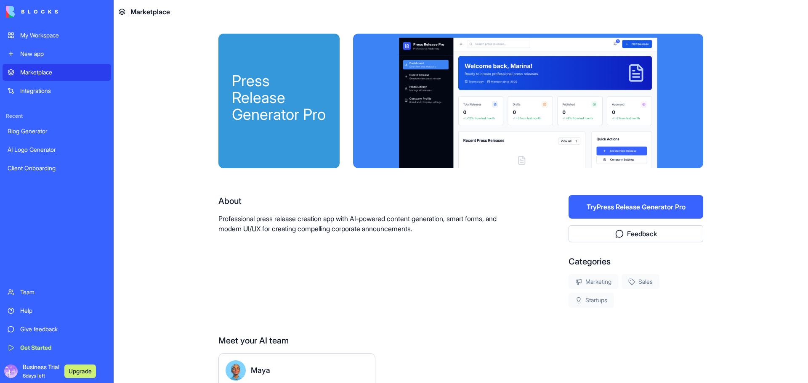
click at [629, 210] on button "Try Press Release Generator Pro" at bounding box center [635, 207] width 135 height 24
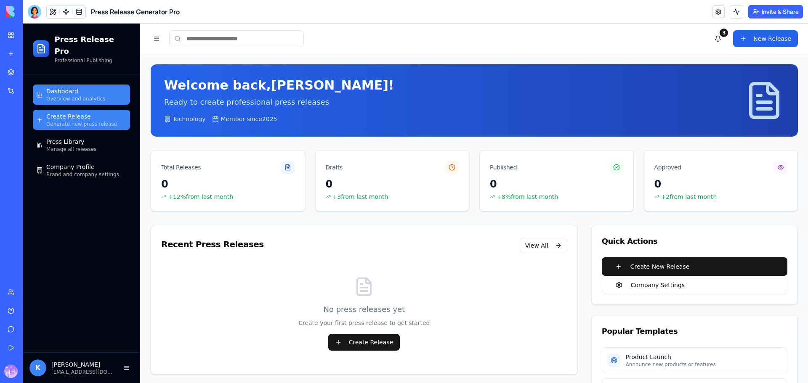
click at [89, 121] on span "Generate new press release" at bounding box center [81, 124] width 71 height 7
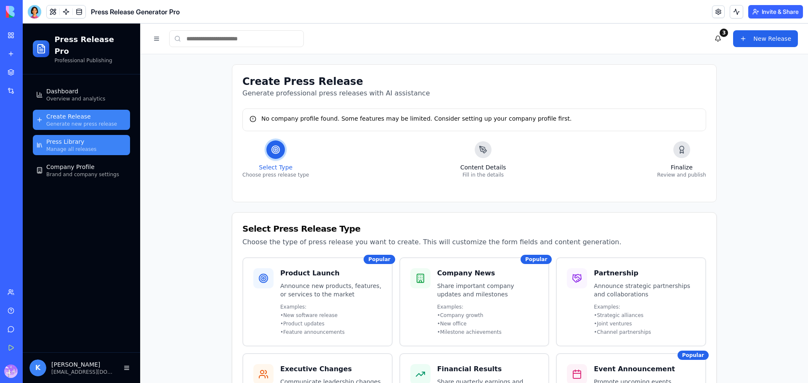
click at [70, 146] on span "Manage all releases" at bounding box center [71, 149] width 50 height 7
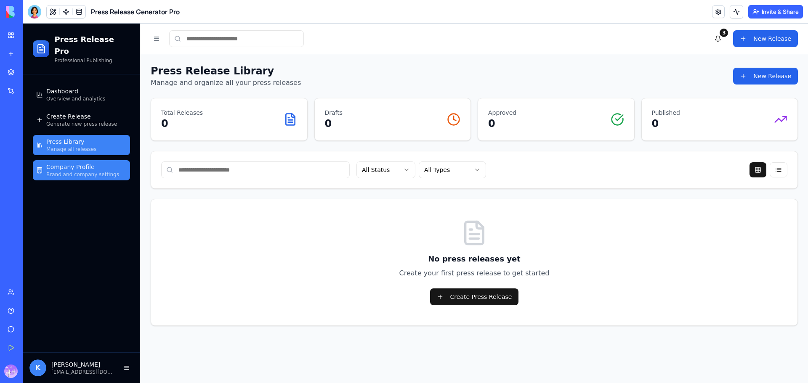
click at [77, 163] on span "Company Profile" at bounding box center [70, 167] width 48 height 8
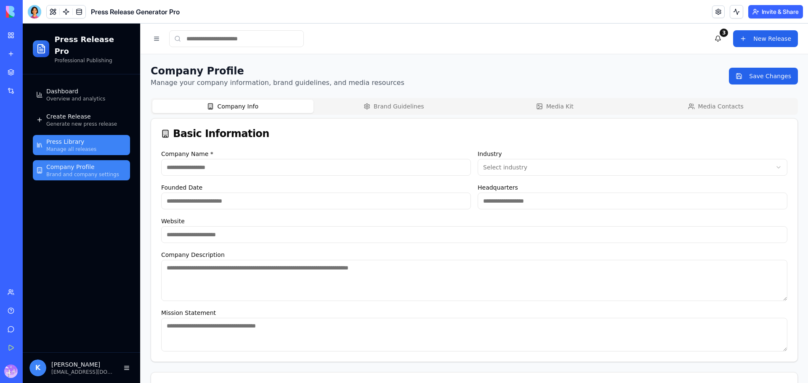
click at [72, 138] on span "Press Library" at bounding box center [65, 142] width 38 height 8
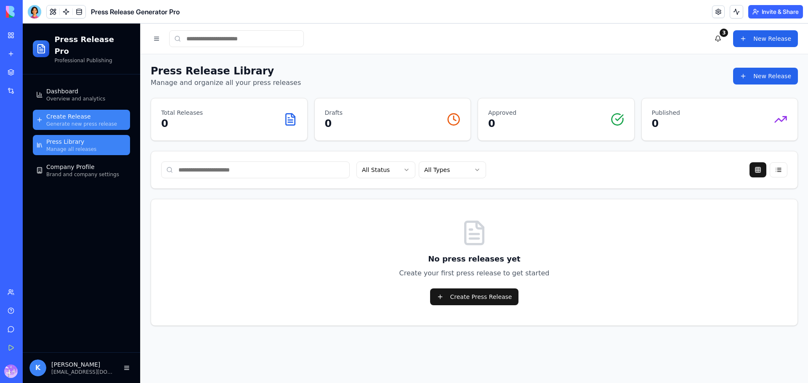
click at [73, 121] on span "Generate new press release" at bounding box center [81, 124] width 71 height 7
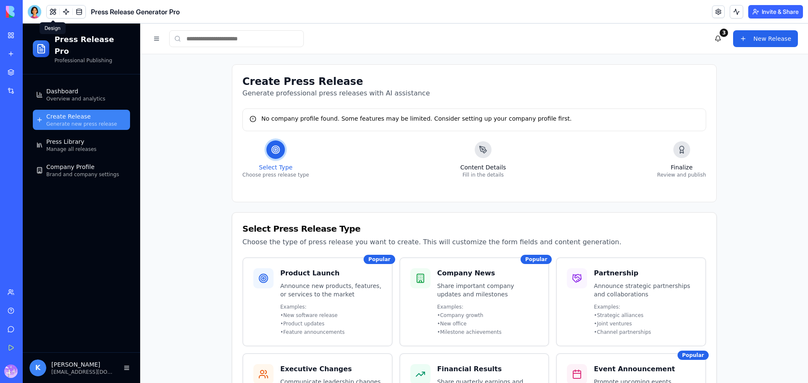
click at [53, 11] on button at bounding box center [53, 11] width 13 height 13
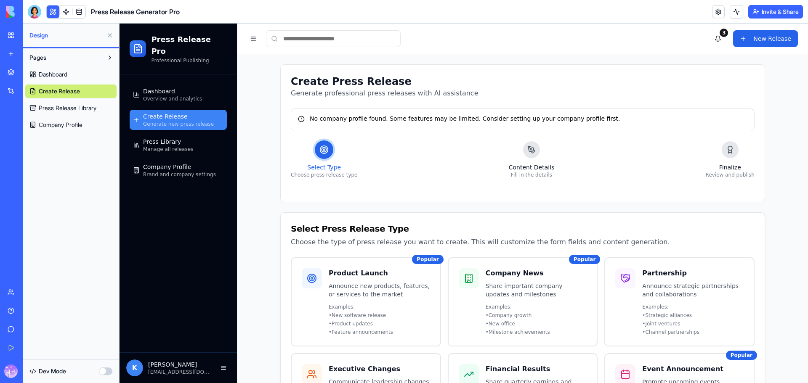
click at [71, 111] on span "Press Release Library" at bounding box center [68, 108] width 58 height 8
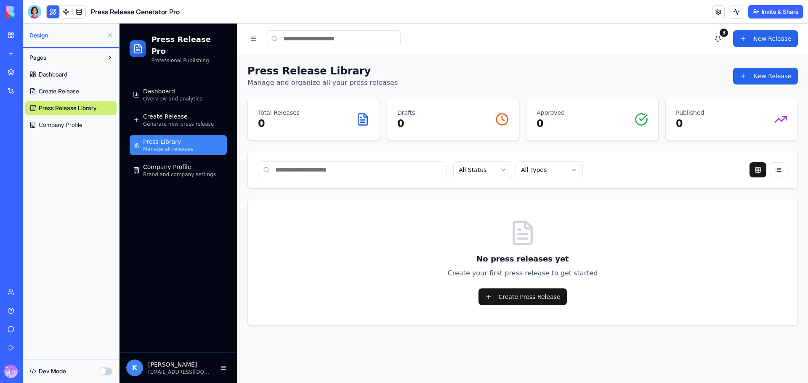
click at [69, 128] on span "Company Profile" at bounding box center [61, 125] width 44 height 8
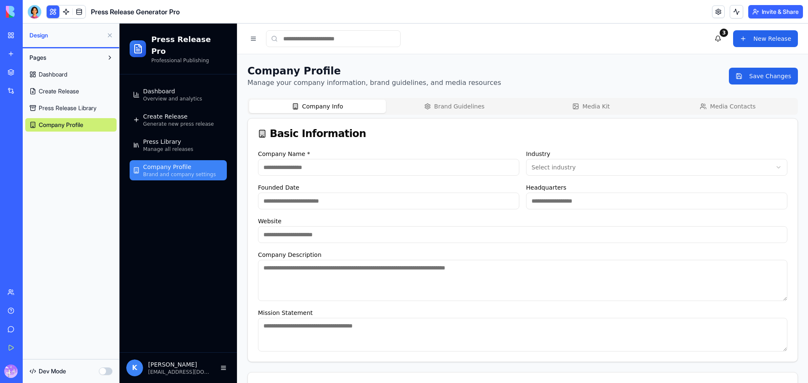
click at [66, 74] on span "Dashboard" at bounding box center [53, 74] width 29 height 8
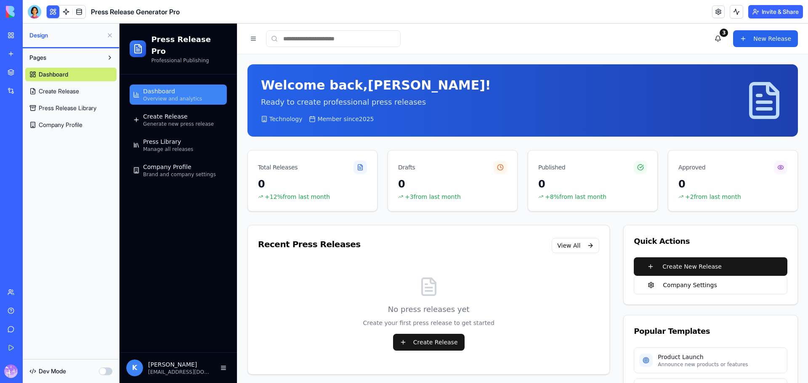
click at [329, 41] on input at bounding box center [333, 38] width 135 height 17
click at [252, 40] on button at bounding box center [253, 39] width 12 height 12
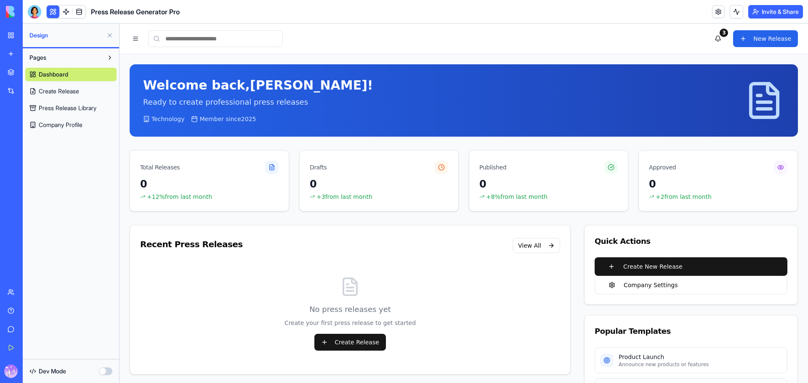
click at [134, 41] on button at bounding box center [136, 39] width 12 height 12
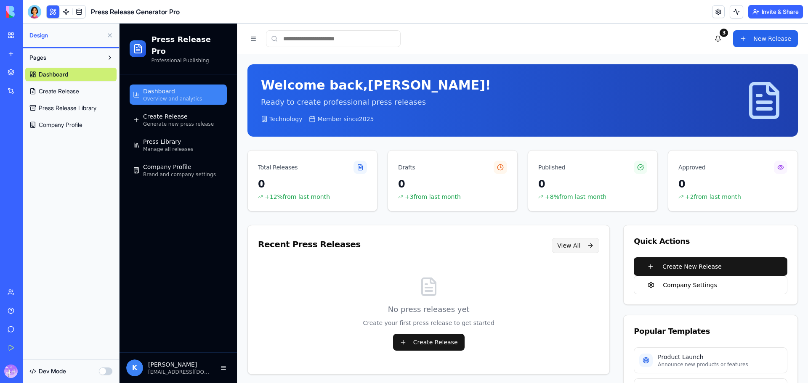
click at [560, 249] on button "View All" at bounding box center [576, 245] width 48 height 15
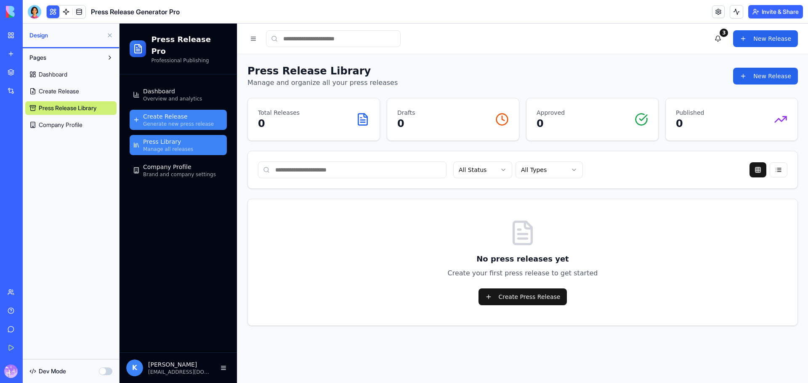
click at [160, 112] on span "Create Release" at bounding box center [165, 116] width 45 height 8
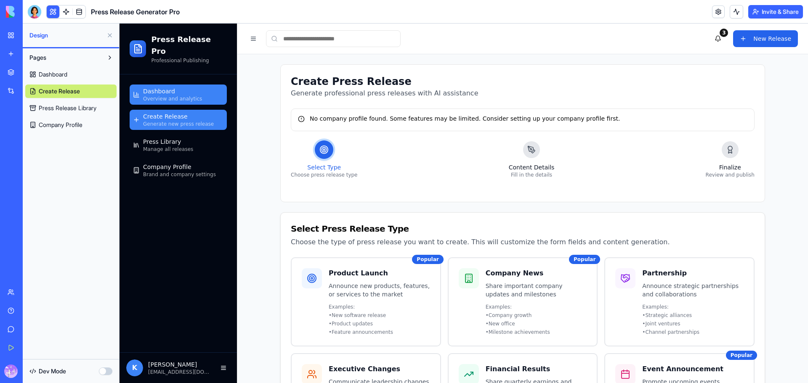
click at [163, 96] on span "Overview and analytics" at bounding box center [172, 99] width 59 height 7
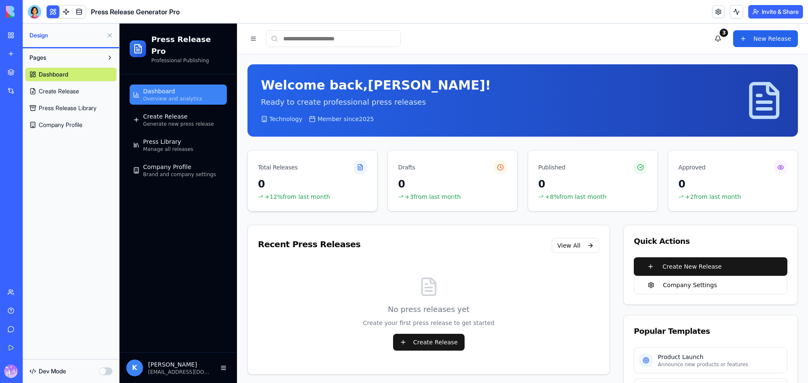
click at [306, 181] on div "0" at bounding box center [312, 184] width 109 height 13
click at [185, 112] on div "Create Release Generate new press release" at bounding box center [178, 119] width 71 height 15
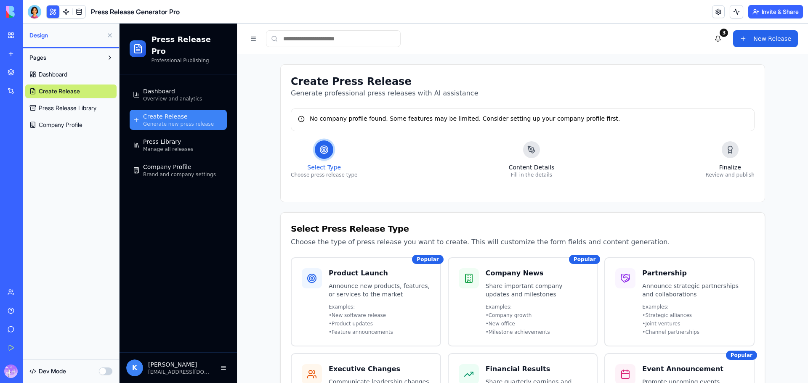
click at [527, 149] on icon at bounding box center [531, 150] width 8 height 8
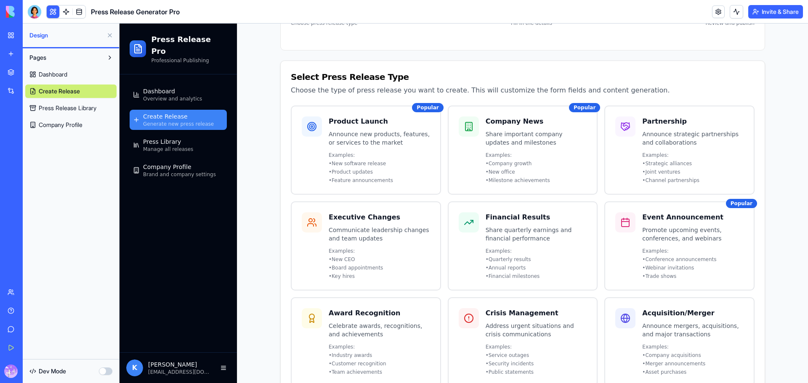
scroll to position [196, 0]
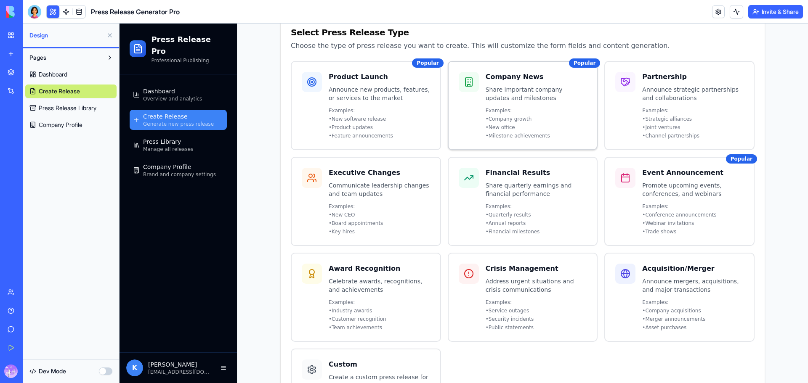
click at [512, 127] on p "• New office" at bounding box center [536, 127] width 101 height 7
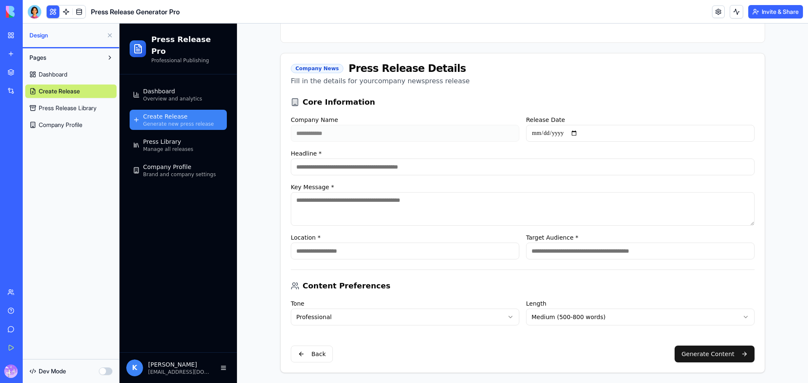
scroll to position [159, 0]
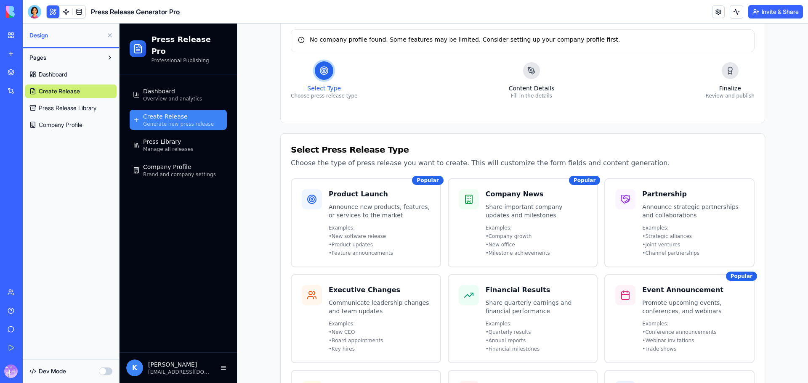
scroll to position [98, 0]
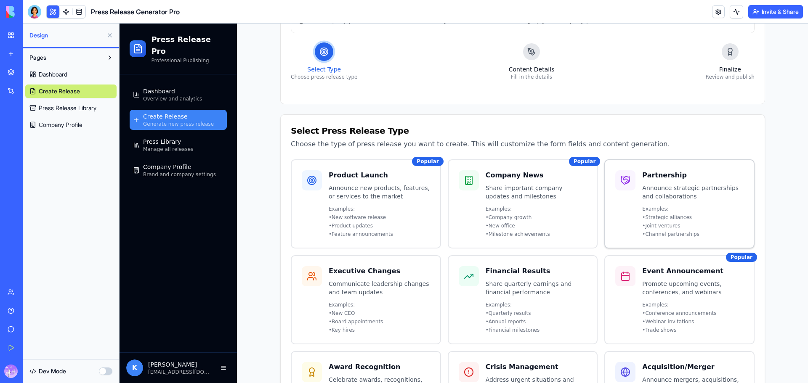
click at [682, 189] on p "Announce strategic partnerships and collaborations" at bounding box center [692, 192] width 101 height 17
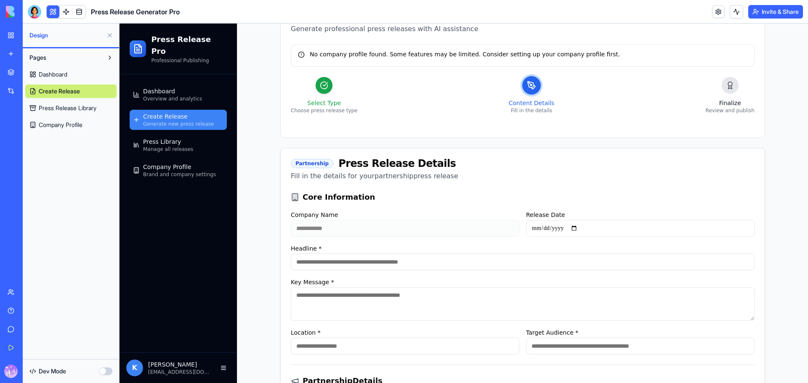
scroll to position [0, 0]
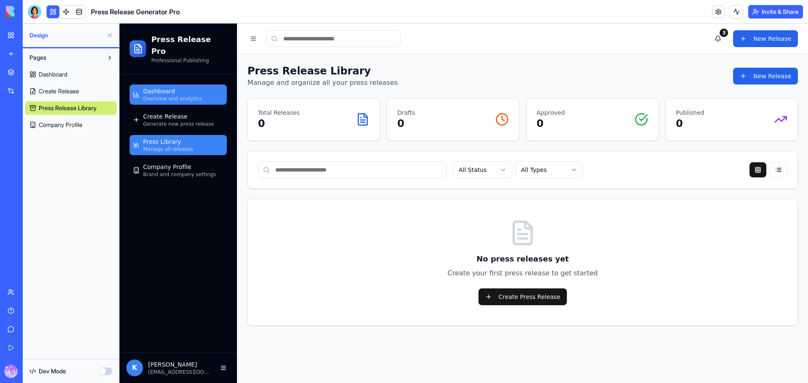
click at [180, 87] on div "Dashboard Overview and analytics" at bounding box center [172, 94] width 59 height 15
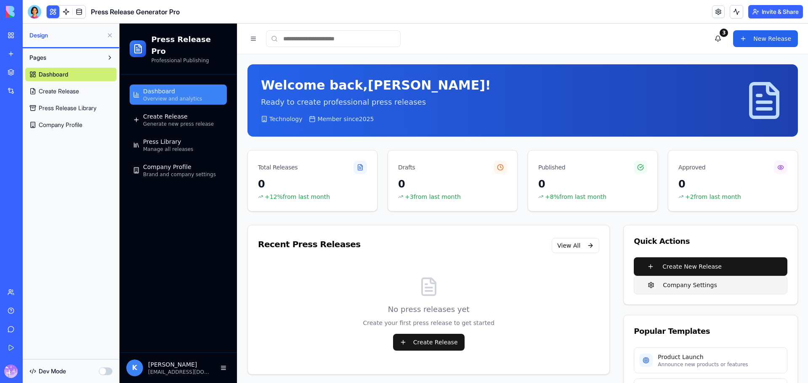
click at [687, 286] on button "Company Settings" at bounding box center [711, 285] width 154 height 19
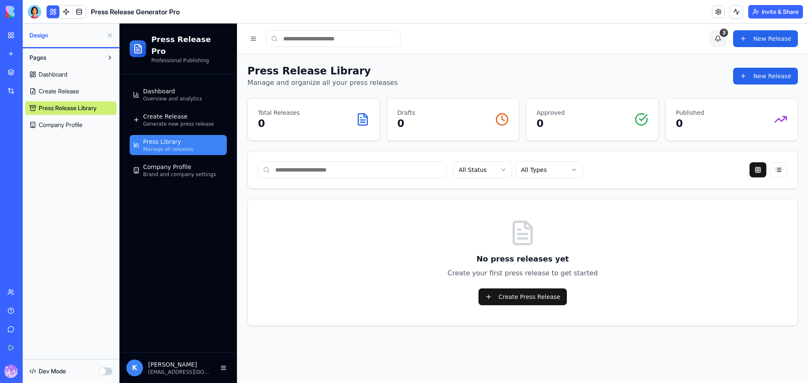
click at [725, 29] on div "3" at bounding box center [724, 33] width 8 height 8
click at [35, 85] on link "Integrations" at bounding box center [20, 90] width 34 height 17
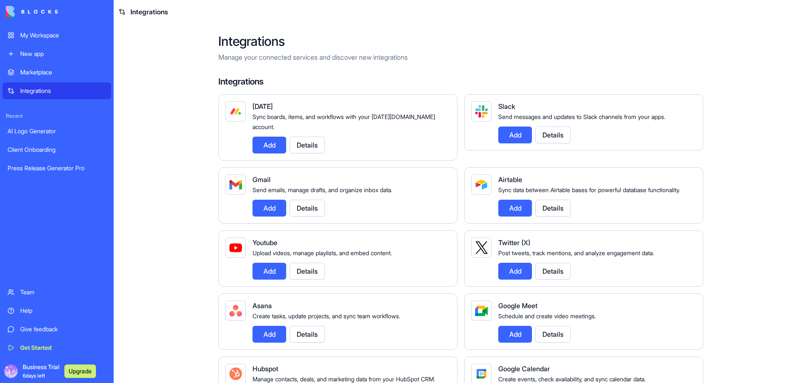
click at [43, 74] on div "Marketplace" at bounding box center [63, 72] width 86 height 8
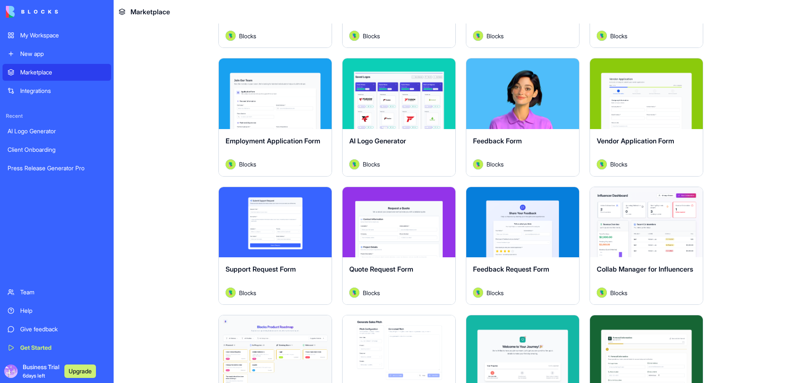
scroll to position [589, 0]
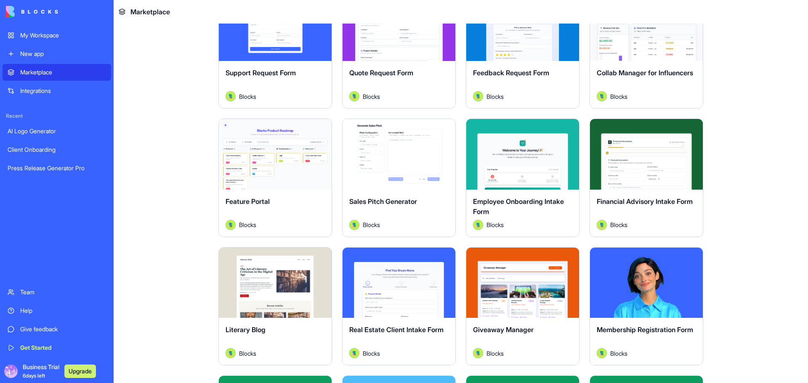
click at [635, 200] on span "Financial Advisory Intake Form" at bounding box center [645, 201] width 96 height 8
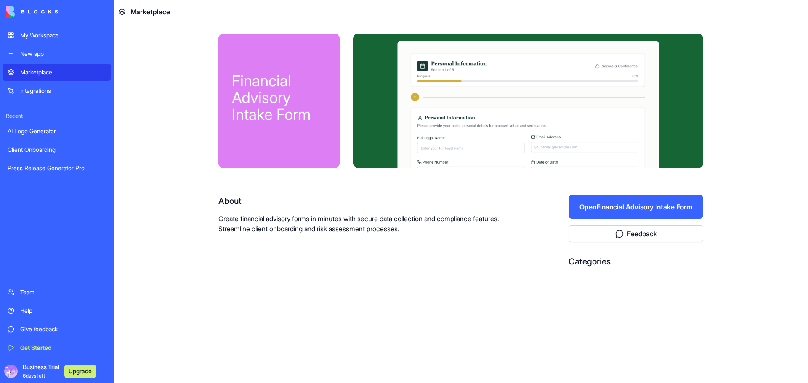
click at [676, 201] on button "Open Financial Advisory Intake Form" at bounding box center [635, 207] width 135 height 24
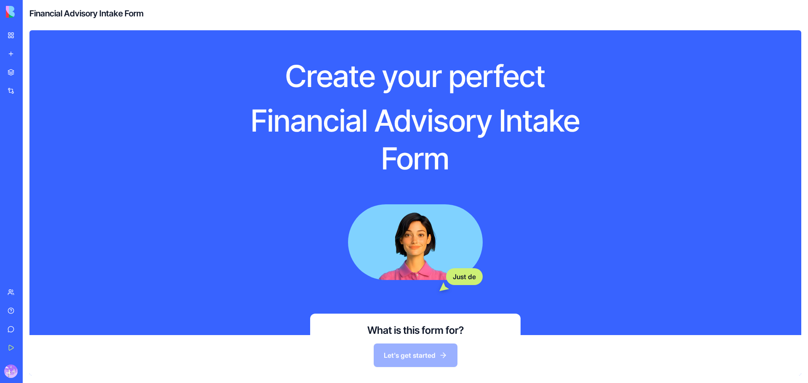
scroll to position [101, 0]
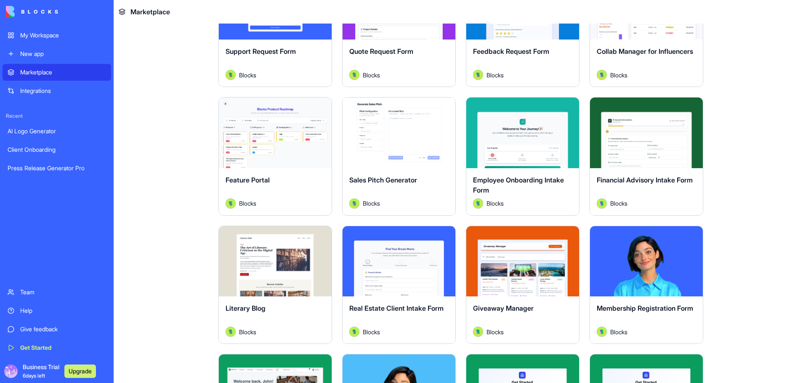
scroll to position [687, 0]
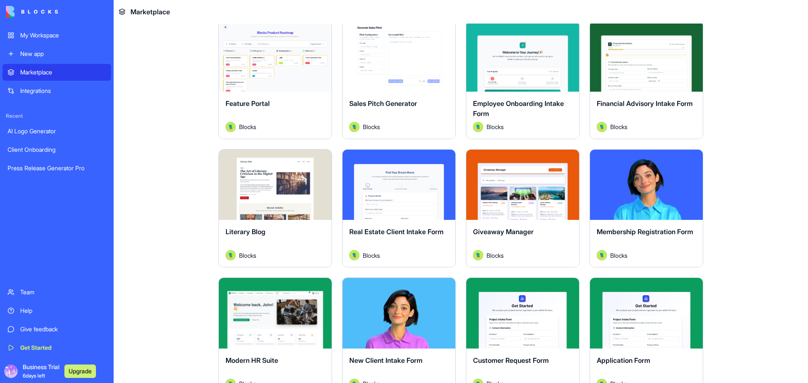
click at [509, 72] on div "Explore" at bounding box center [522, 56] width 113 height 71
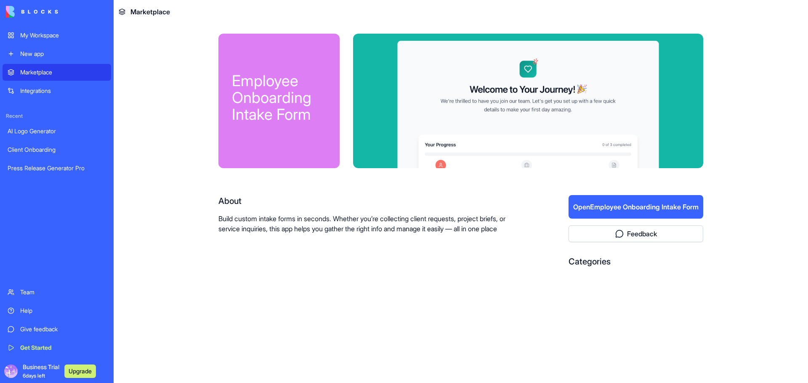
click at [619, 204] on button "Open Employee Onboarding Intake Form" at bounding box center [635, 207] width 135 height 24
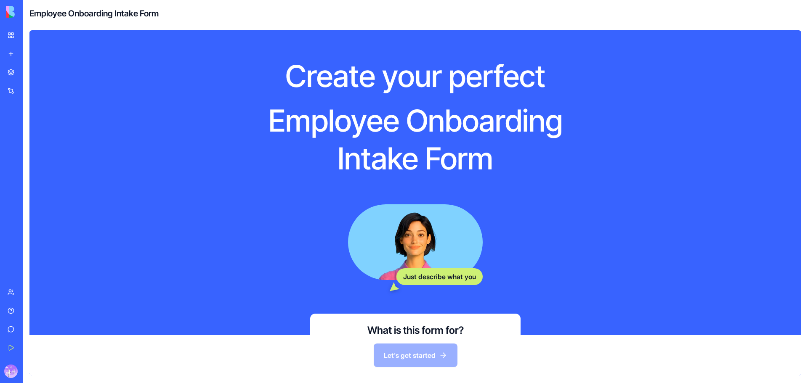
scroll to position [101, 0]
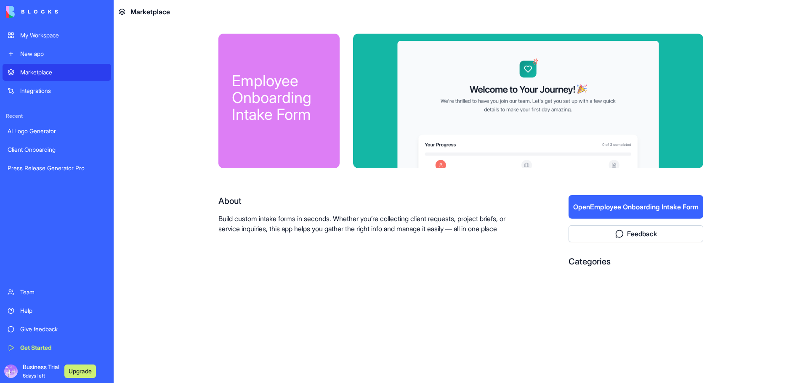
drag, startPoint x: 616, startPoint y: 187, endPoint x: 618, endPoint y: 182, distance: 5.5
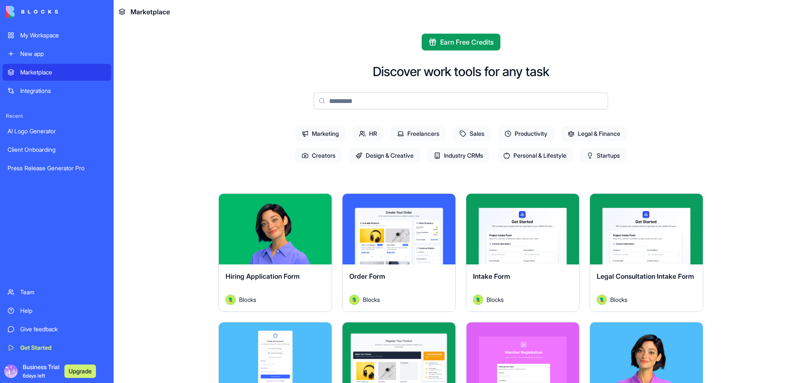
click at [316, 134] on span "Marketing" at bounding box center [320, 133] width 50 height 15
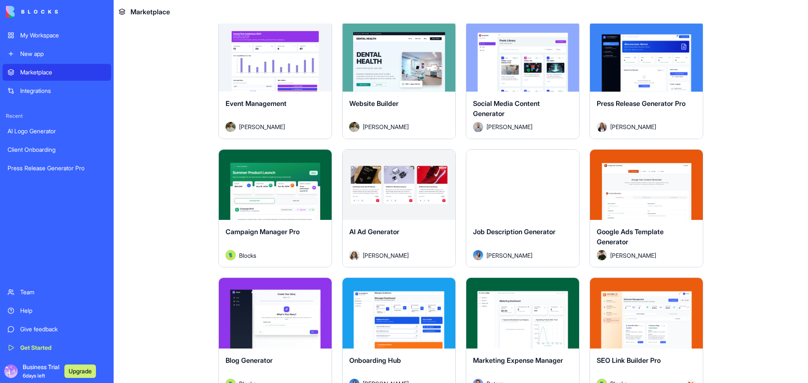
scroll to position [786, 0]
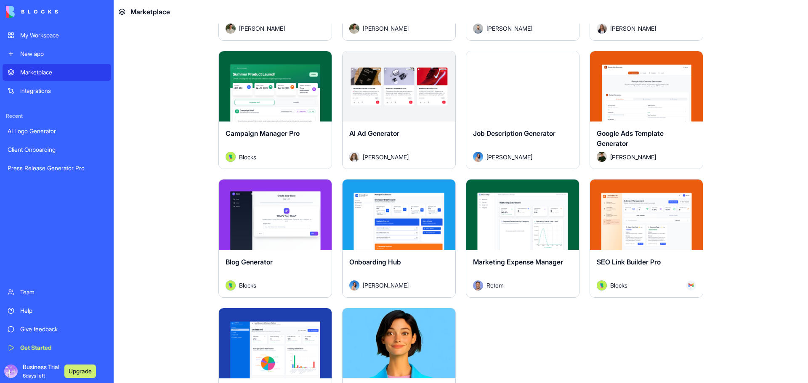
click at [377, 212] on button "Explore" at bounding box center [398, 215] width 63 height 17
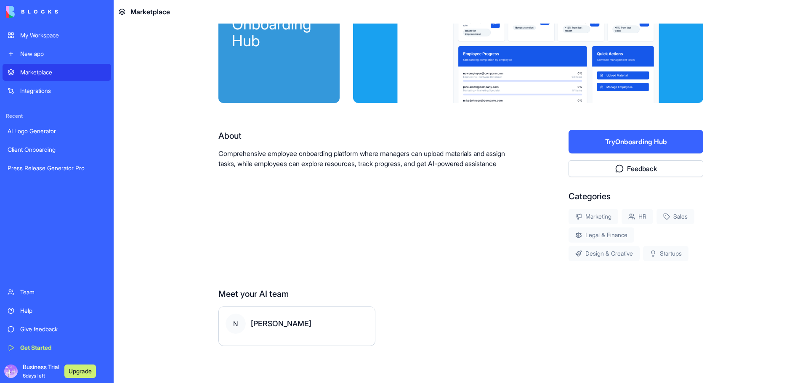
scroll to position [65, 0]
click at [606, 143] on button "Try Onboarding Hub" at bounding box center [635, 142] width 135 height 24
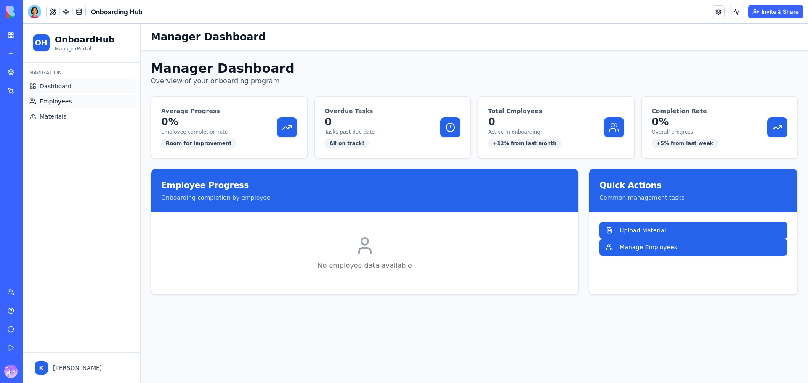
click at [65, 101] on span "Employees" at bounding box center [56, 101] width 32 height 8
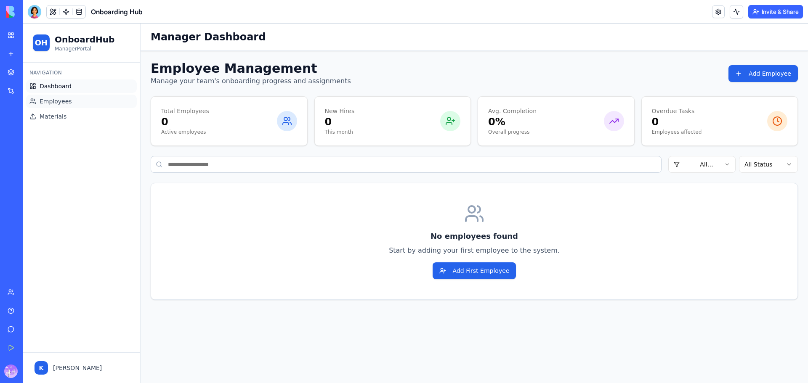
click at [62, 89] on span "Dashboard" at bounding box center [56, 86] width 32 height 8
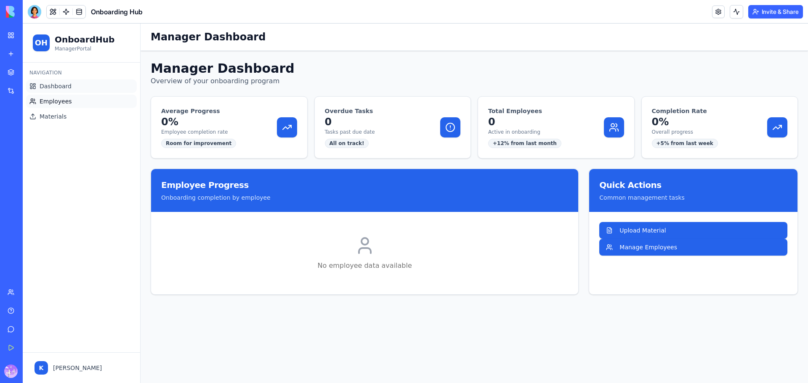
click at [72, 104] on link "Employees" at bounding box center [81, 101] width 111 height 13
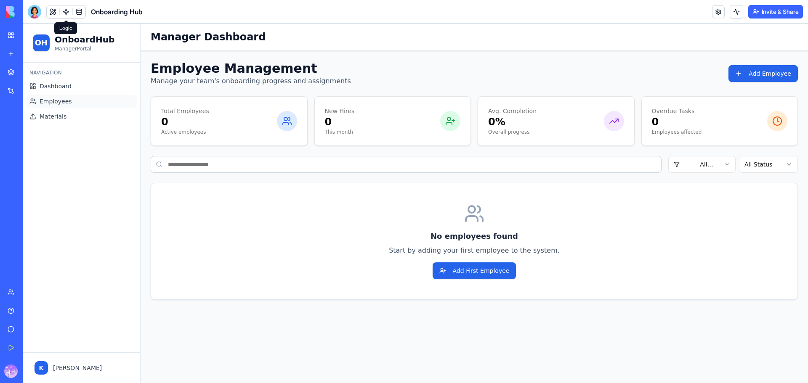
click at [63, 10] on link at bounding box center [66, 11] width 13 height 13
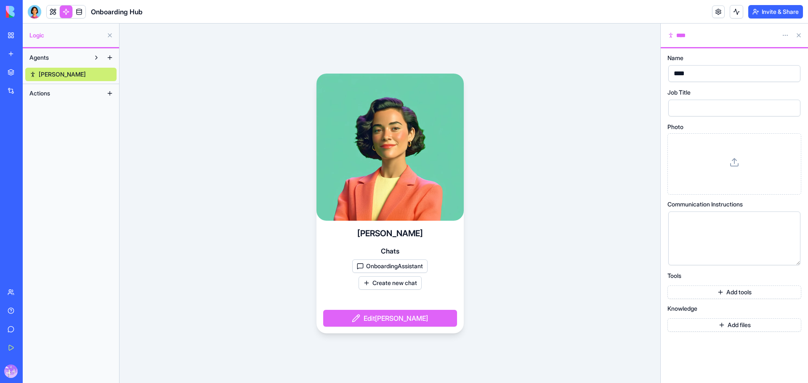
click at [58, 59] on button "Agents" at bounding box center [57, 57] width 64 height 13
click at [41, 74] on span "[PERSON_NAME]" at bounding box center [62, 74] width 47 height 8
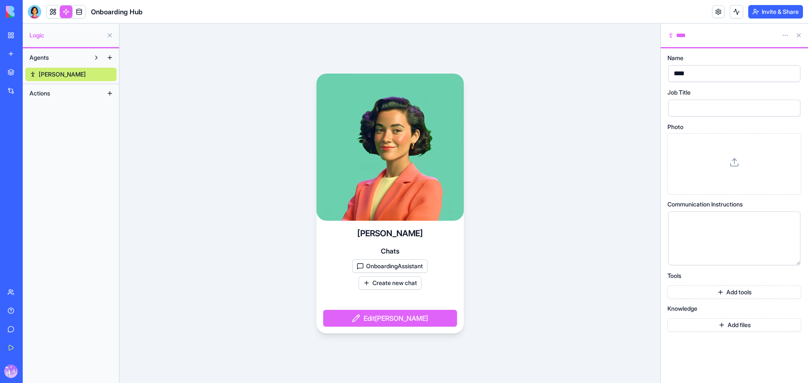
click at [42, 97] on span "Actions" at bounding box center [39, 93] width 21 height 8
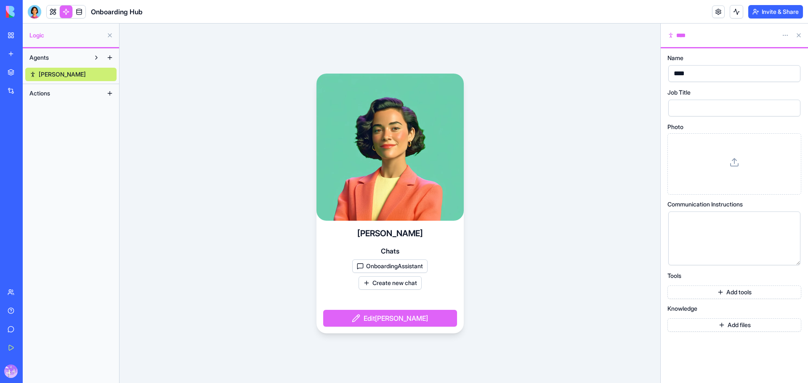
click at [45, 94] on span "Actions" at bounding box center [39, 93] width 21 height 8
click at [48, 91] on span "Actions" at bounding box center [39, 93] width 21 height 8
click at [49, 92] on span "Actions" at bounding box center [39, 93] width 21 height 8
click at [112, 96] on button at bounding box center [109, 93] width 13 height 13
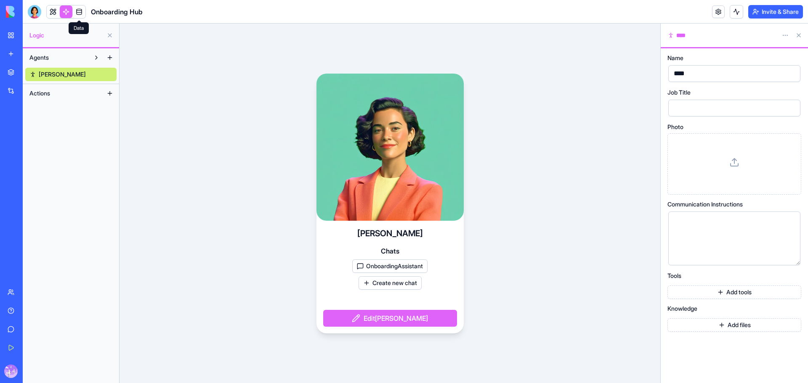
click at [81, 9] on link at bounding box center [79, 11] width 13 height 13
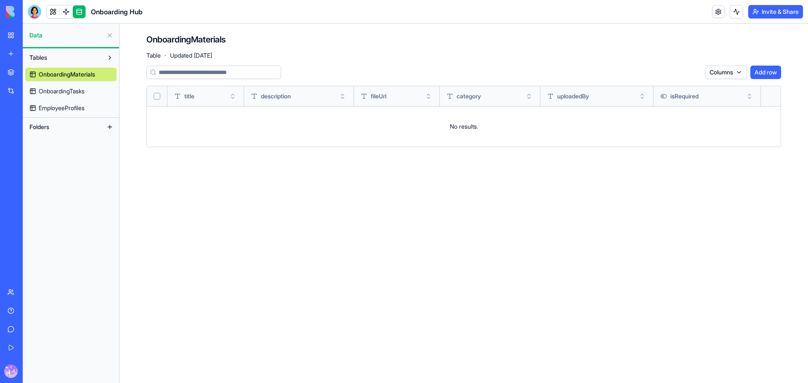
click at [80, 91] on span "OnboardingTasks" at bounding box center [62, 91] width 46 height 8
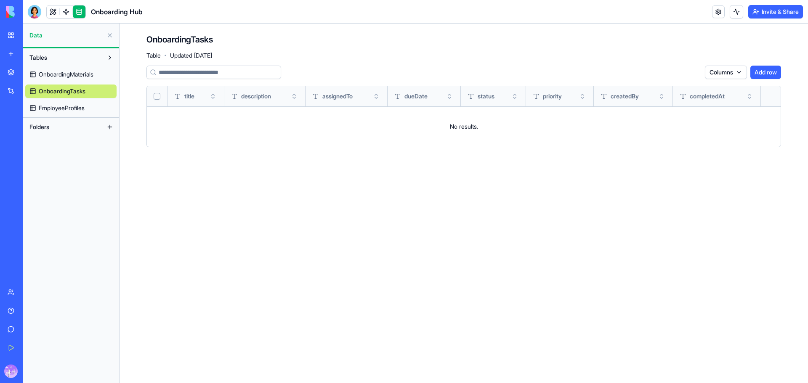
click at [75, 104] on link "EmployeeProfiles" at bounding box center [70, 107] width 91 height 13
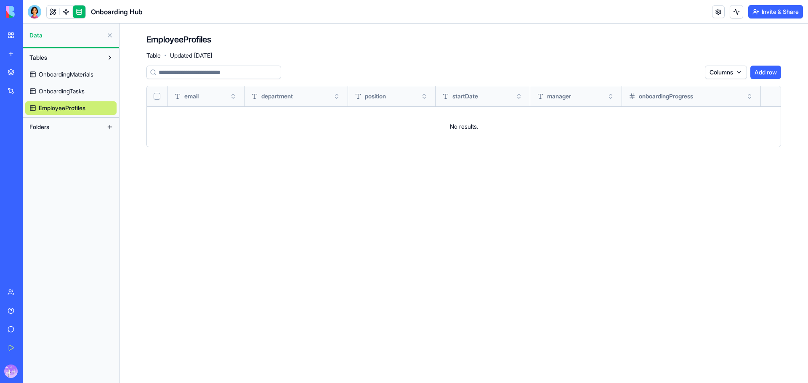
click at [67, 74] on span "OnboardingMaterials" at bounding box center [66, 74] width 55 height 8
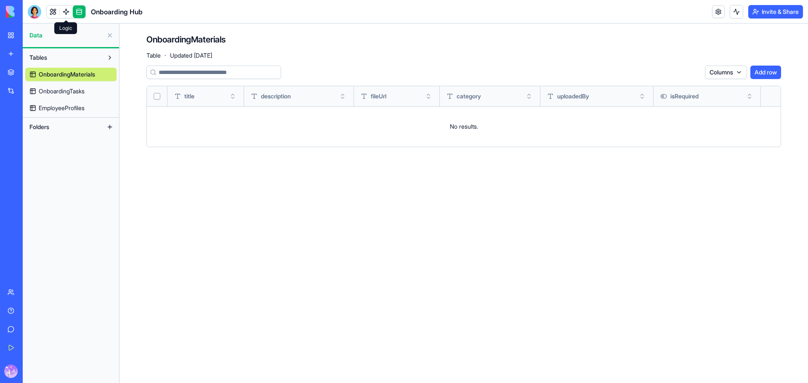
click at [69, 14] on link at bounding box center [66, 11] width 13 height 13
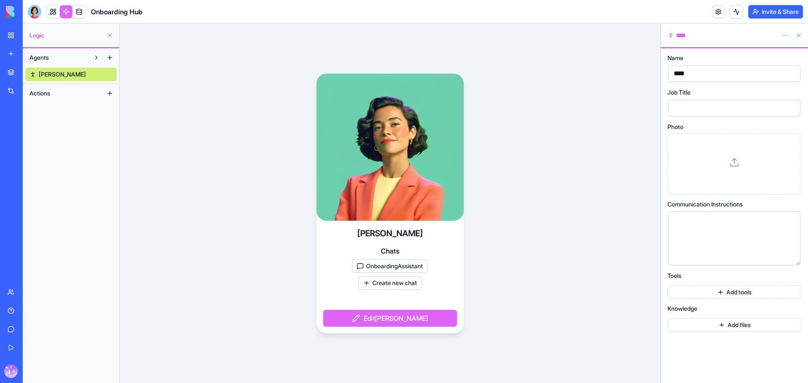
click at [54, 11] on link at bounding box center [53, 11] width 13 height 13
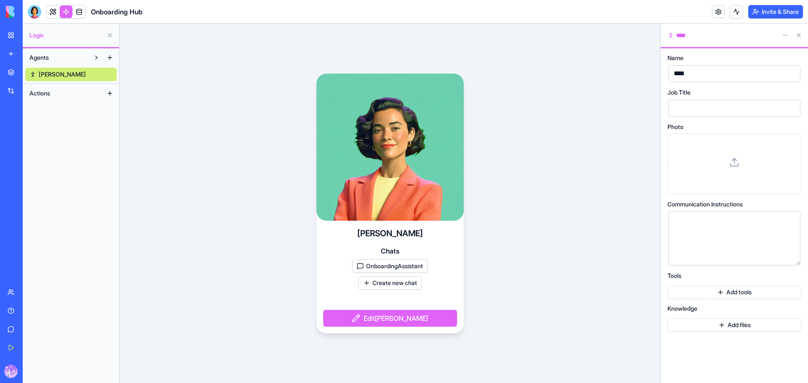
click at [36, 136] on link "Client Onboarding" at bounding box center [20, 131] width 34 height 17
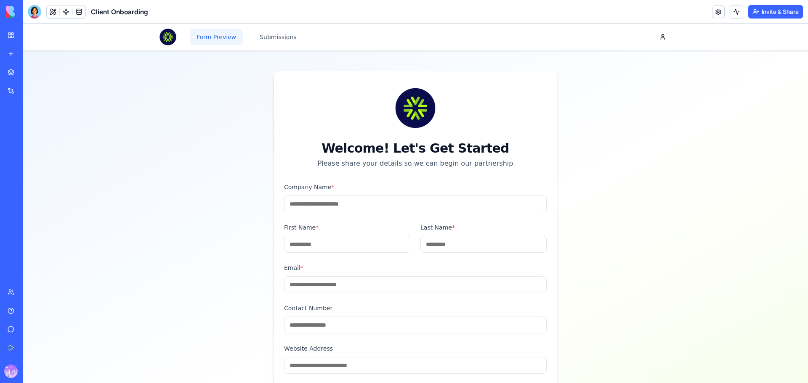
click at [349, 205] on input "Company Name *" at bounding box center [415, 204] width 263 height 17
type input "********"
type input "***"
type input "****"
type textarea "**********"
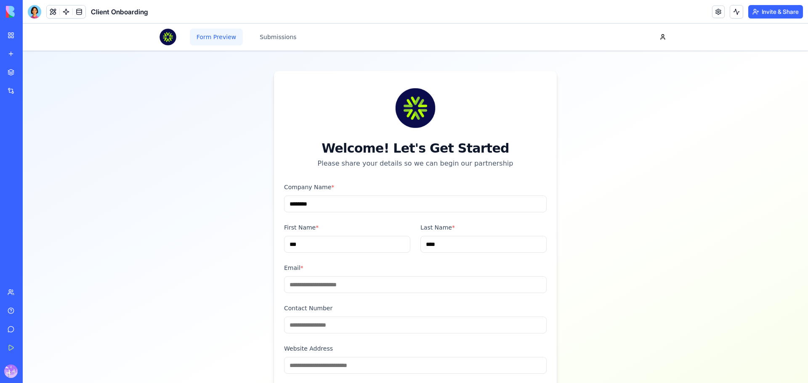
click at [348, 290] on input "Email *" at bounding box center [415, 284] width 263 height 17
type input "**********"
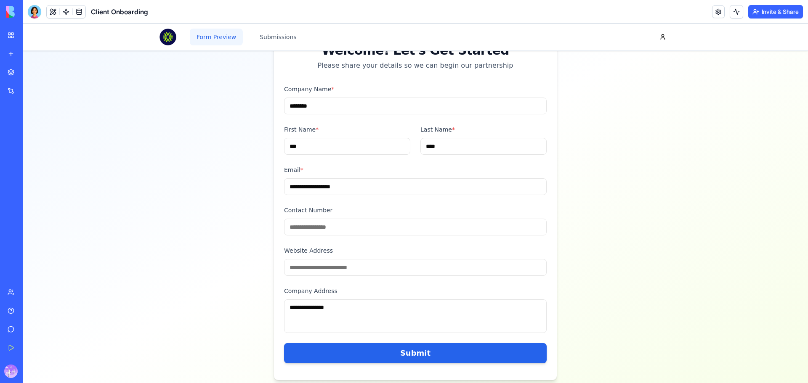
click at [324, 226] on input "Contact Number" at bounding box center [415, 227] width 263 height 17
drag, startPoint x: 329, startPoint y: 264, endPoint x: 343, endPoint y: 272, distance: 15.3
click at [330, 264] on input "Website Address" at bounding box center [415, 267] width 263 height 17
click at [345, 274] on input "Website Address" at bounding box center [415, 267] width 263 height 17
click at [343, 317] on textarea "**********" at bounding box center [415, 317] width 263 height 34
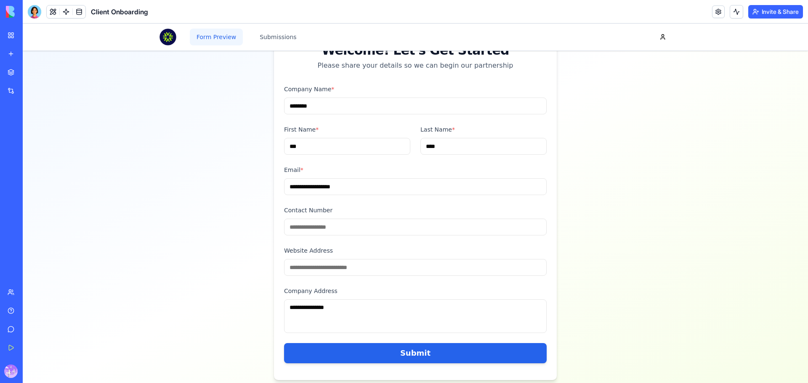
click at [257, 297] on div "**********" at bounding box center [415, 177] width 785 height 448
click at [11, 90] on link "Integrations" at bounding box center [20, 90] width 34 height 17
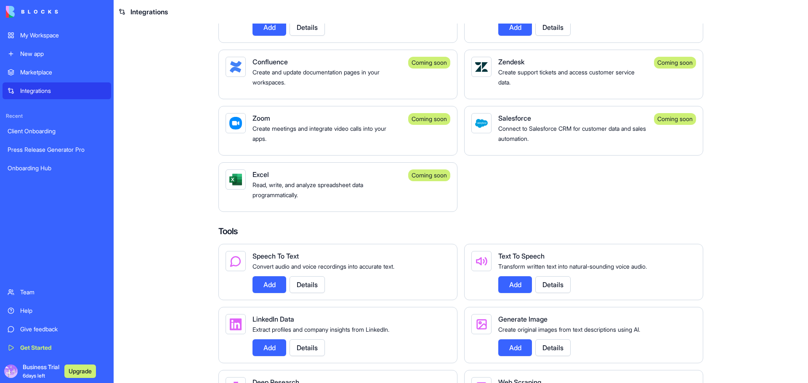
scroll to position [910, 0]
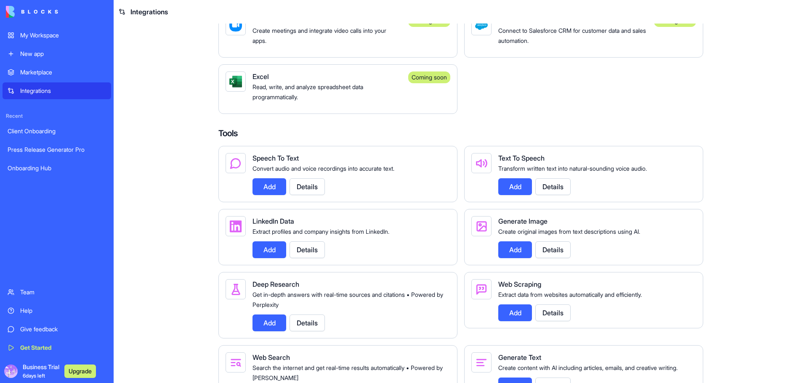
click at [271, 195] on button "Add" at bounding box center [269, 186] width 34 height 17
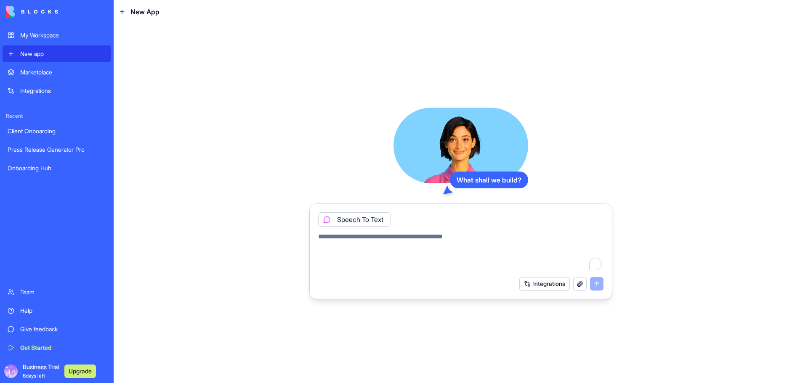
click at [367, 221] on div "Speech To Text" at bounding box center [354, 219] width 72 height 14
click at [328, 219] on icon at bounding box center [326, 219] width 3 height 3
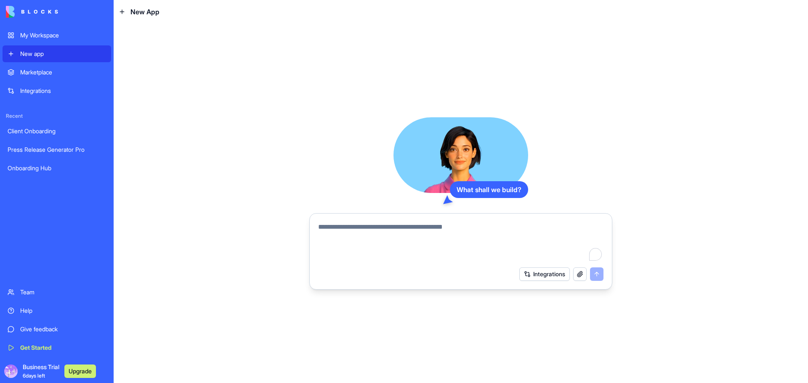
click at [48, 89] on div "Integrations" at bounding box center [63, 91] width 86 height 8
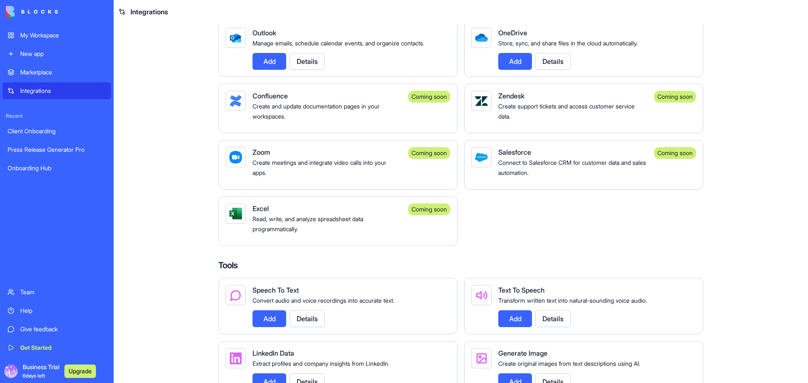
scroll to position [884, 0]
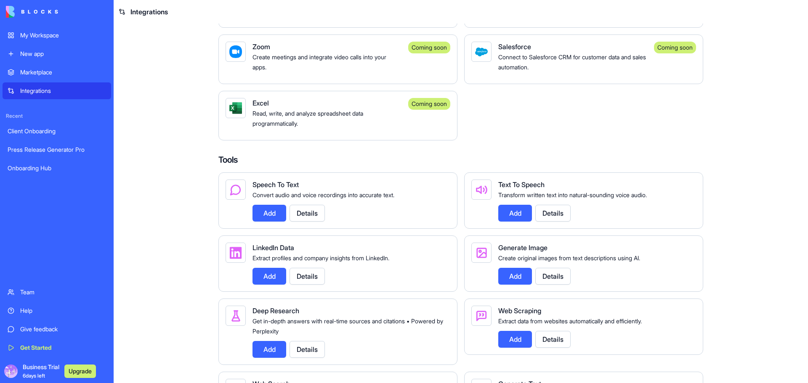
click at [516, 222] on button "Add" at bounding box center [515, 213] width 34 height 17
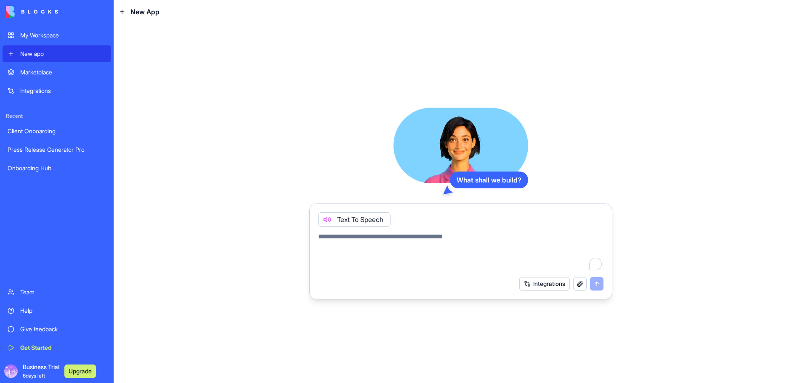
click at [356, 233] on textarea "To enrich screen reader interactions, please activate Accessibility in Grammarl…" at bounding box center [460, 252] width 285 height 40
click at [420, 248] on textarea "To enrich screen reader interactions, please activate Accessibility in Grammarl…" at bounding box center [460, 252] width 285 height 40
paste textarea "**********"
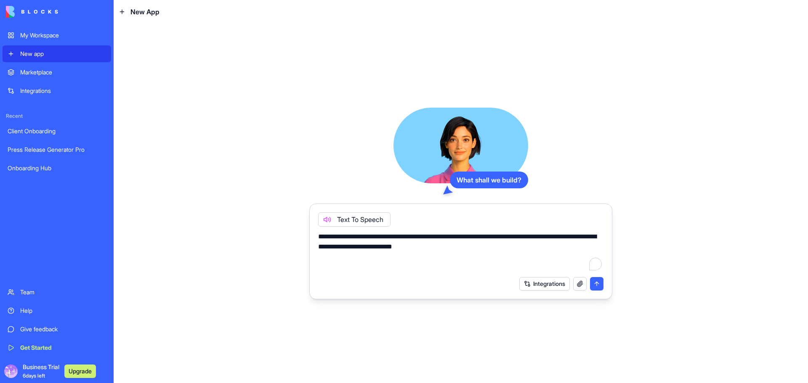
type textarea "**********"
click at [600, 287] on button "submit" at bounding box center [596, 283] width 13 height 13
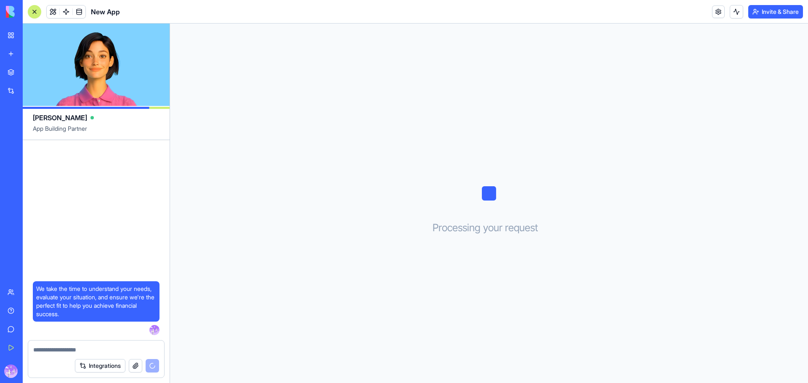
drag, startPoint x: 35, startPoint y: 120, endPoint x: 47, endPoint y: 121, distance: 11.4
click at [36, 120] on span "[PERSON_NAME]" at bounding box center [60, 118] width 54 height 10
drag, startPoint x: 57, startPoint y: 123, endPoint x: 73, endPoint y: 130, distance: 17.9
click at [64, 128] on div "[PERSON_NAME] App Building Partner" at bounding box center [96, 123] width 147 height 34
drag, startPoint x: 84, startPoint y: 131, endPoint x: 90, endPoint y: 132, distance: 6.0
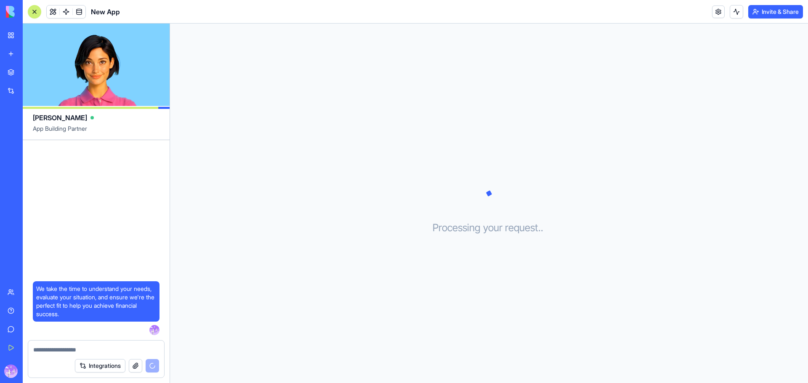
click at [86, 132] on span "App Building Partner" at bounding box center [96, 132] width 127 height 15
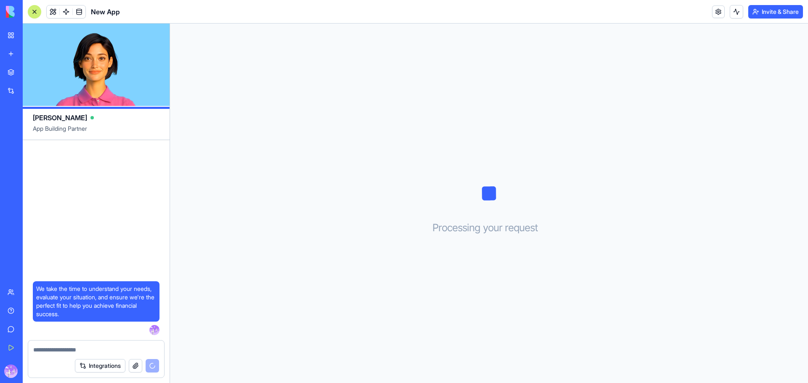
click at [134, 132] on span "App Building Partner" at bounding box center [96, 132] width 127 height 15
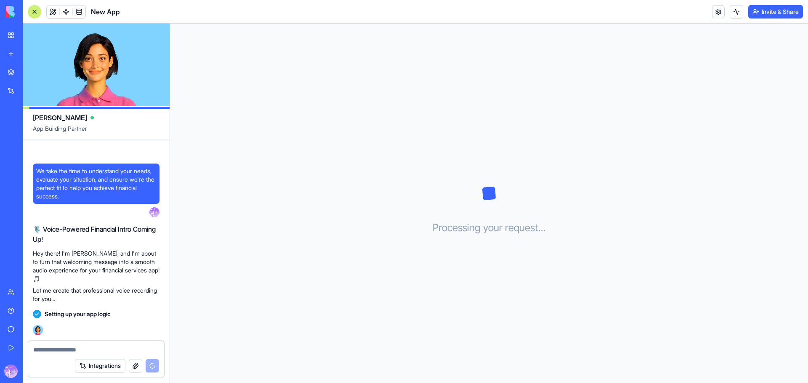
scroll to position [88, 0]
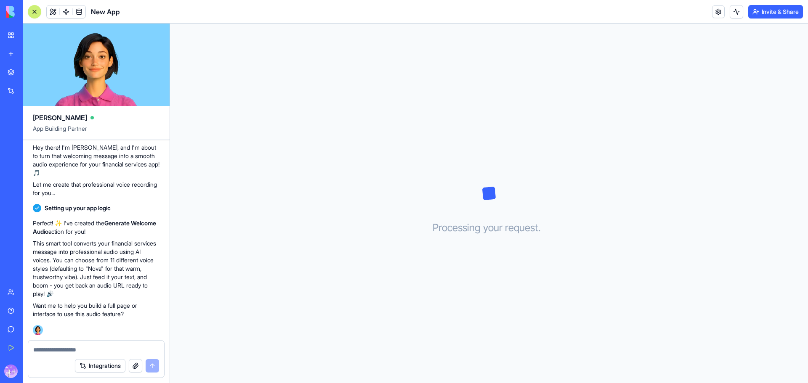
click at [488, 194] on icon at bounding box center [489, 193] width 14 height 14
click at [47, 129] on span "App Building Partner" at bounding box center [96, 132] width 127 height 15
click at [44, 119] on span "[PERSON_NAME]" at bounding box center [60, 118] width 54 height 10
click at [55, 331] on div "20:46" at bounding box center [46, 328] width 27 height 13
click at [41, 350] on textarea at bounding box center [96, 350] width 126 height 8
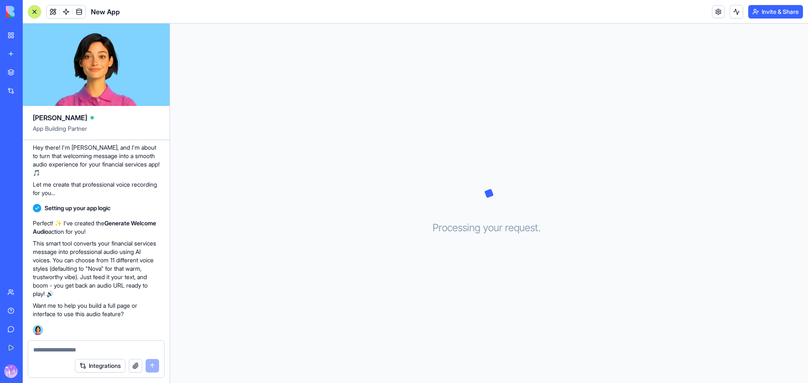
click at [35, 332] on img at bounding box center [38, 330] width 10 height 10
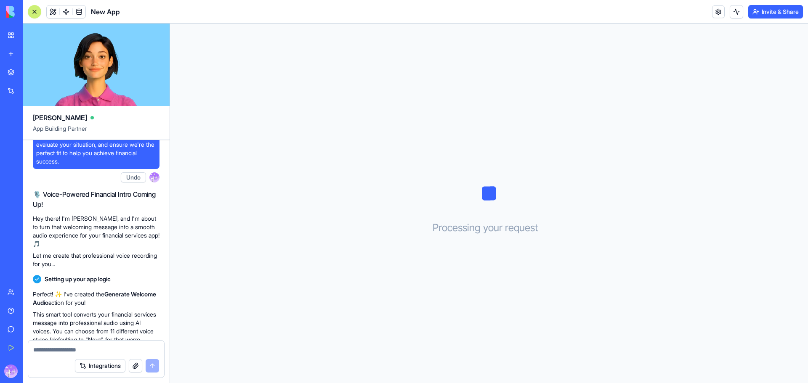
scroll to position [0, 0]
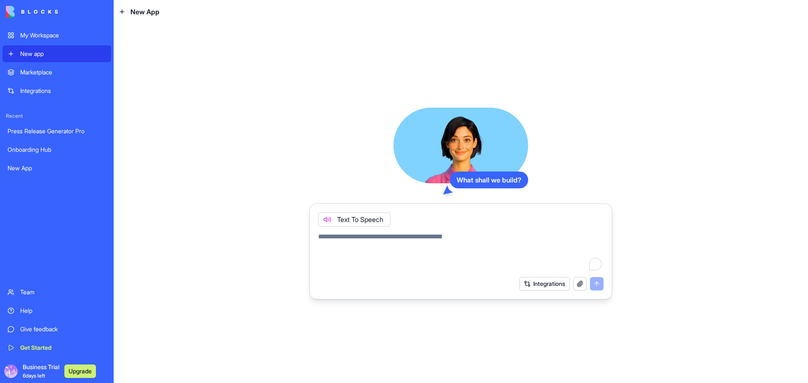
drag, startPoint x: 36, startPoint y: 0, endPoint x: 222, endPoint y: 72, distance: 199.8
click at [223, 69] on div "What shall we build? Text To Speech Integrations" at bounding box center [461, 204] width 694 height 360
click at [46, 87] on div "Integrations" at bounding box center [63, 91] width 86 height 8
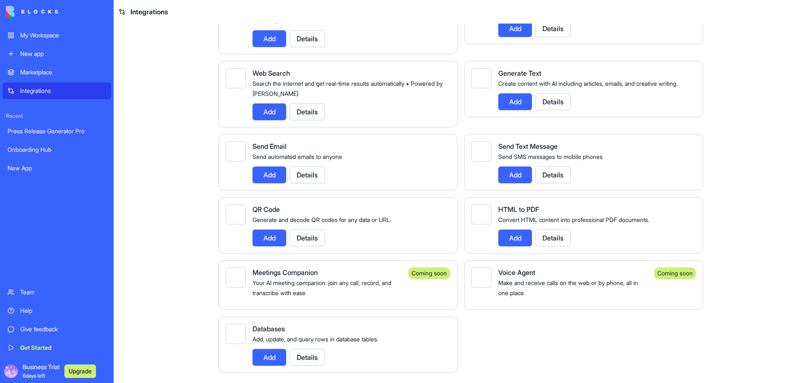
scroll to position [1008, 0]
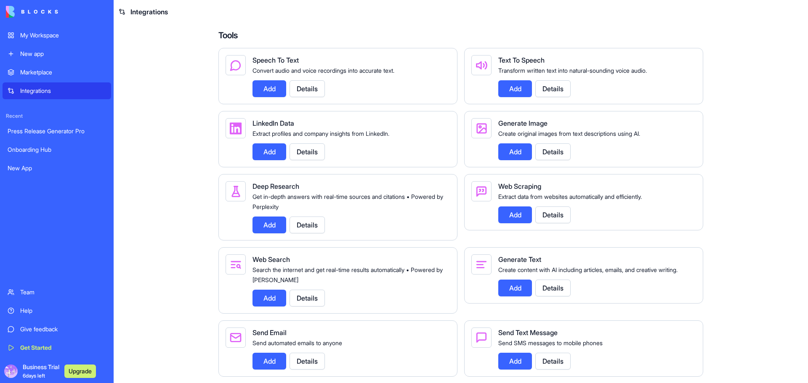
click at [258, 160] on button "Add" at bounding box center [269, 151] width 34 height 17
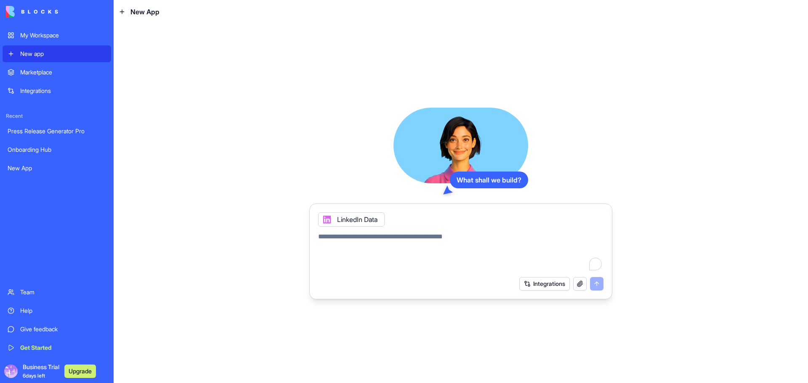
click at [455, 239] on textarea "To enrich screen reader interactions, please activate Accessibility in Grammarl…" at bounding box center [460, 252] width 285 height 40
click at [363, 220] on div "LinkedIn Data" at bounding box center [351, 219] width 66 height 14
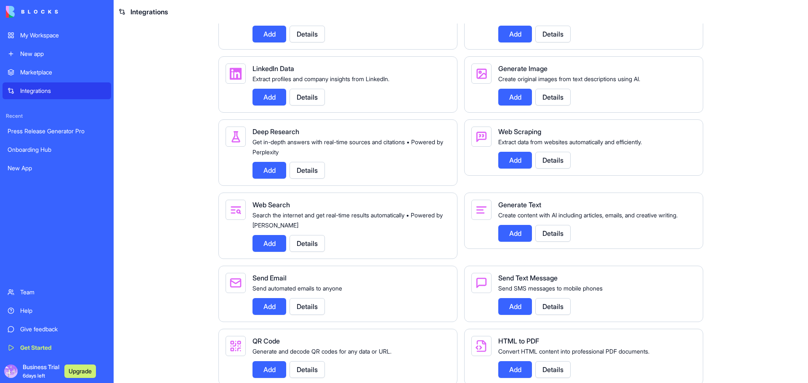
scroll to position [1008, 0]
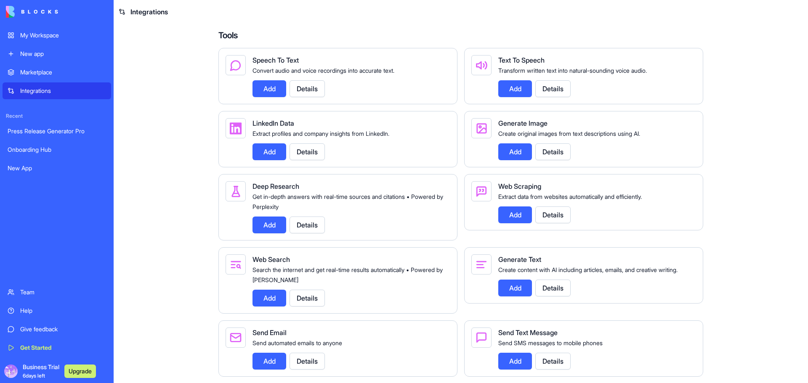
click at [52, 72] on div "Marketplace" at bounding box center [63, 72] width 86 height 8
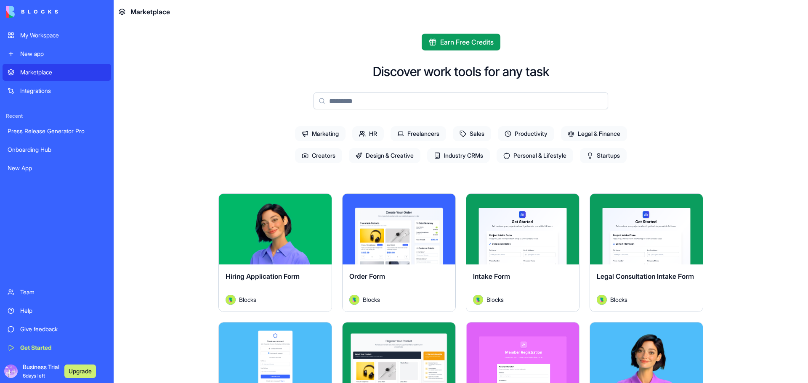
click at [481, 43] on span "Earn Free Credits" at bounding box center [466, 42] width 53 height 10
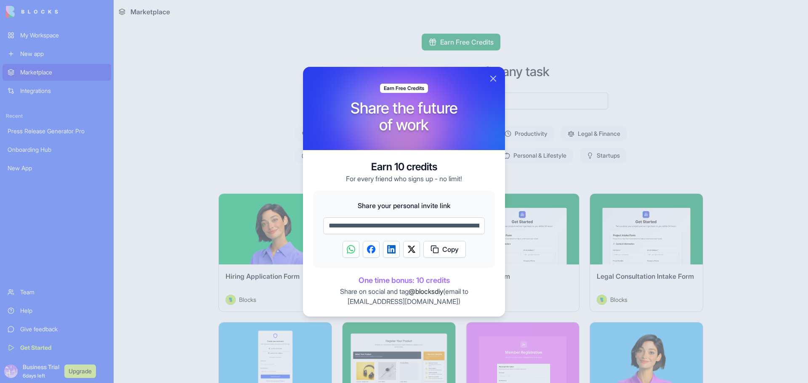
click at [374, 246] on img "Share on Facebook" at bounding box center [371, 249] width 8 height 8
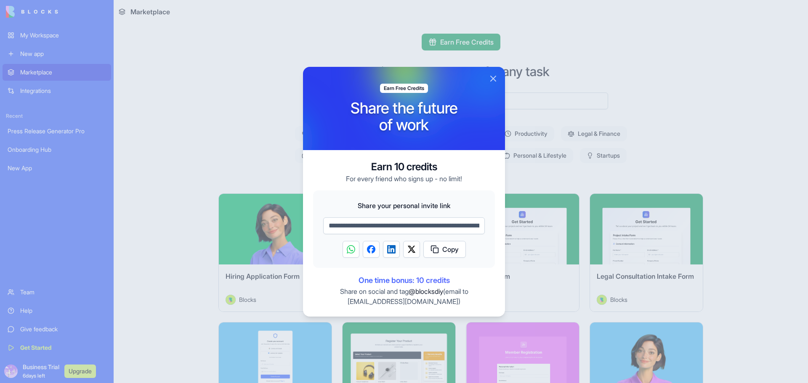
click at [492, 79] on button "Close" at bounding box center [493, 79] width 10 height 10
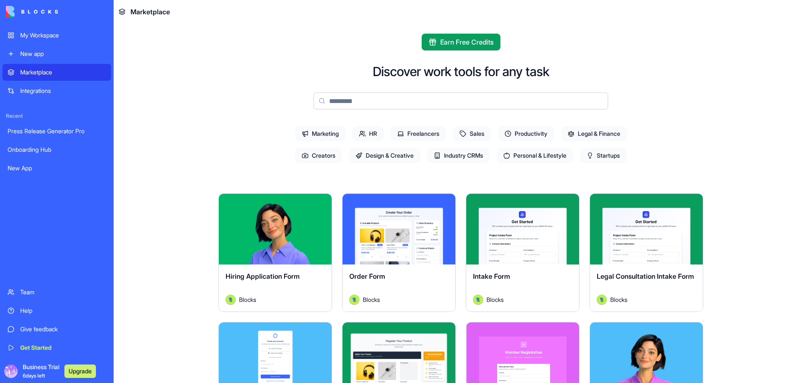
click at [600, 159] on span "Startups" at bounding box center [603, 155] width 47 height 15
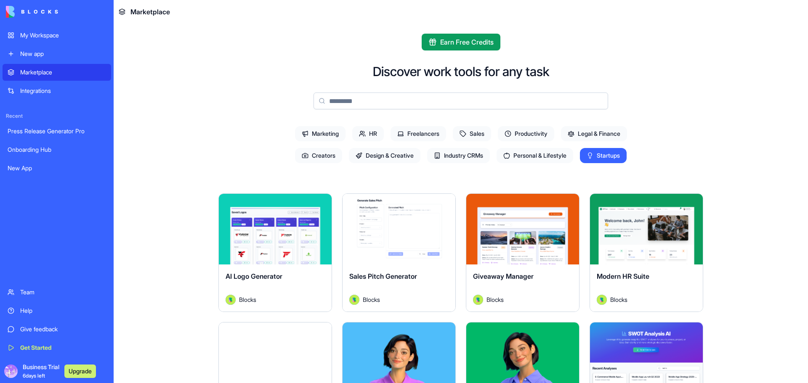
click at [500, 240] on div "Explore" at bounding box center [522, 229] width 113 height 71
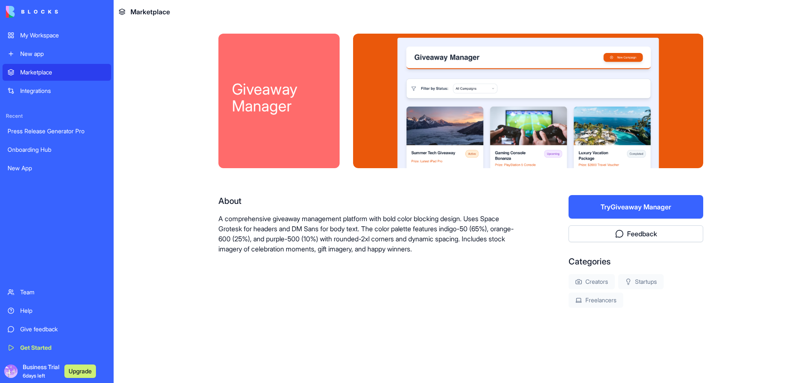
click at [644, 215] on button "Try Giveaway Manager" at bounding box center [635, 207] width 135 height 24
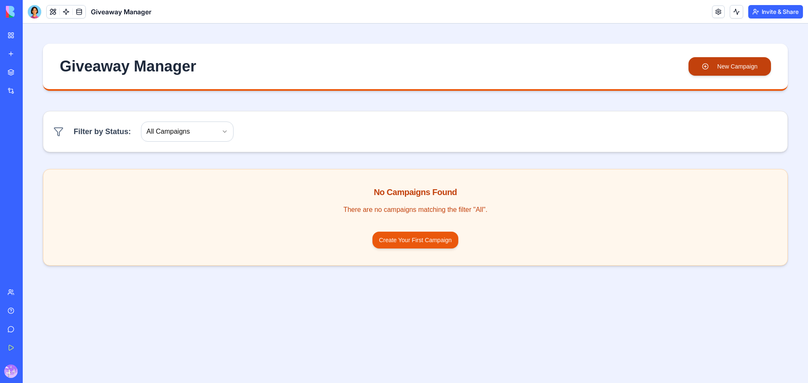
click at [743, 71] on button "New Campaign" at bounding box center [729, 66] width 82 height 19
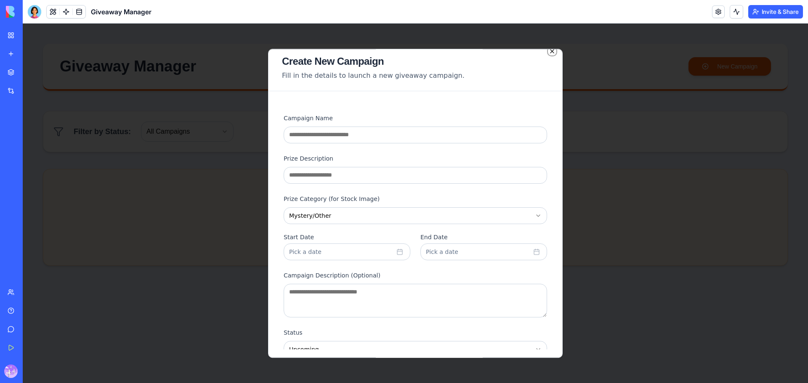
click at [549, 53] on icon "button" at bounding box center [552, 51] width 7 height 7
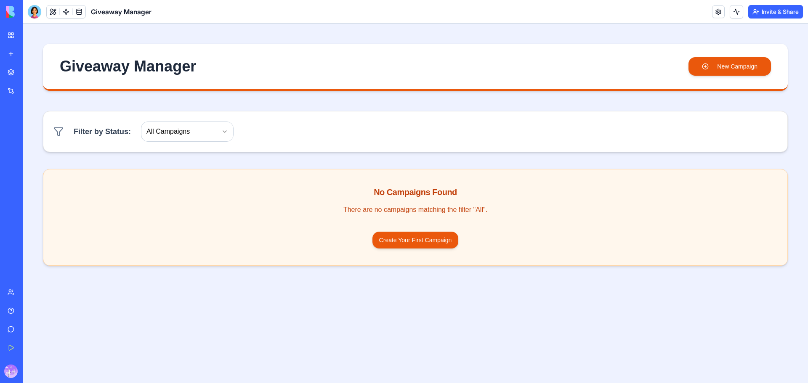
click at [31, 74] on div "Marketplace" at bounding box center [25, 72] width 11 height 8
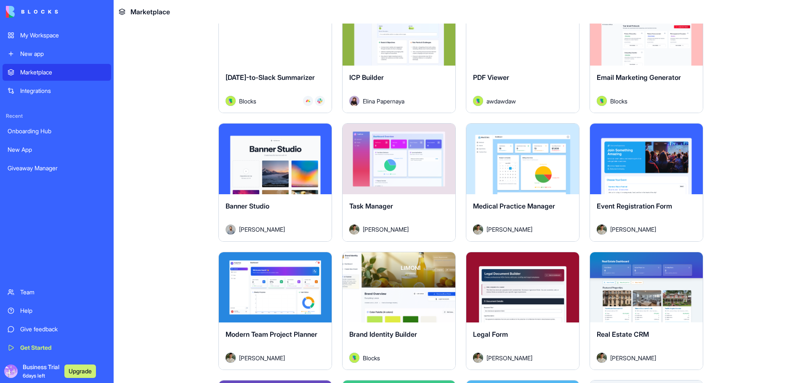
scroll to position [1375, 0]
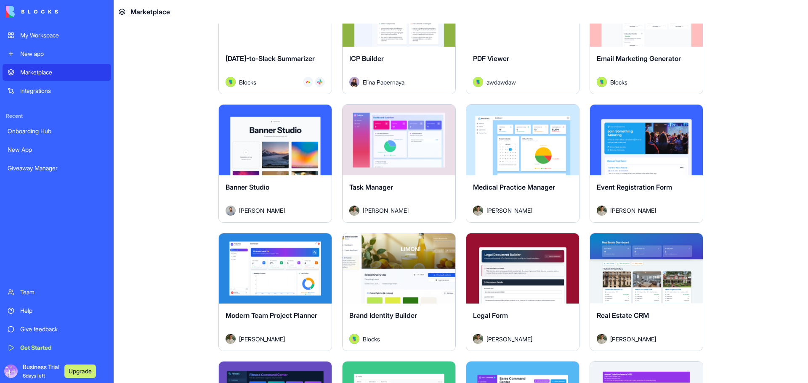
drag, startPoint x: 276, startPoint y: 284, endPoint x: 265, endPoint y: 288, distance: 11.7
drag, startPoint x: 265, startPoint y: 288, endPoint x: 410, endPoint y: 306, distance: 146.3
click at [410, 306] on div "Brand Identity Builder Blocks" at bounding box center [399, 327] width 113 height 47
click at [408, 266] on button "Explore" at bounding box center [398, 268] width 63 height 17
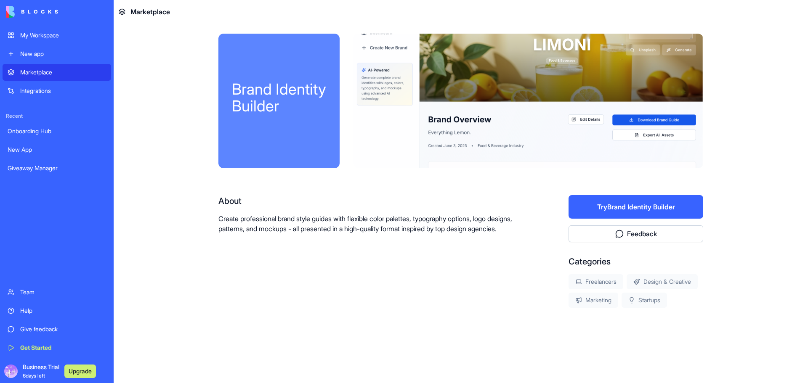
click at [657, 210] on button "Try Brand Identity Builder" at bounding box center [635, 207] width 135 height 24
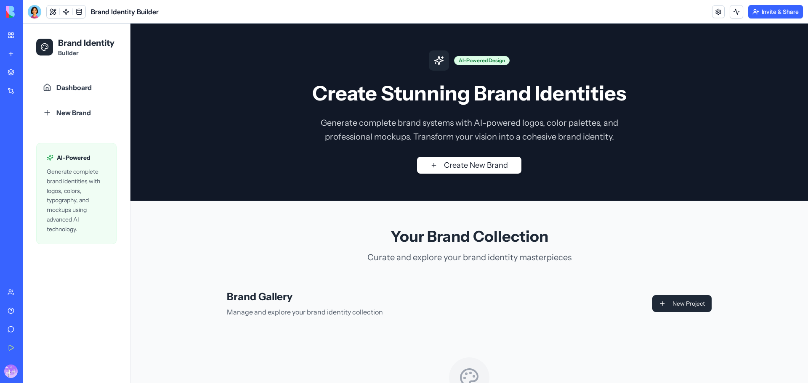
drag, startPoint x: 66, startPoint y: 160, endPoint x: 69, endPoint y: 154, distance: 6.8
click at [66, 160] on span "AI-Powered" at bounding box center [74, 158] width 34 height 8
click at [69, 114] on span "New Brand" at bounding box center [73, 113] width 35 height 10
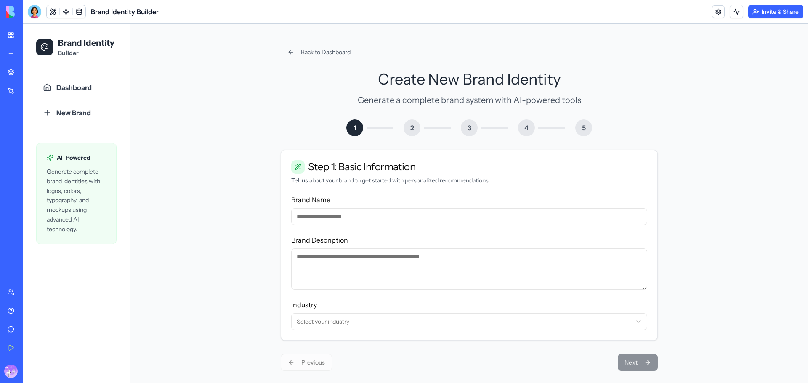
scroll to position [8, 0]
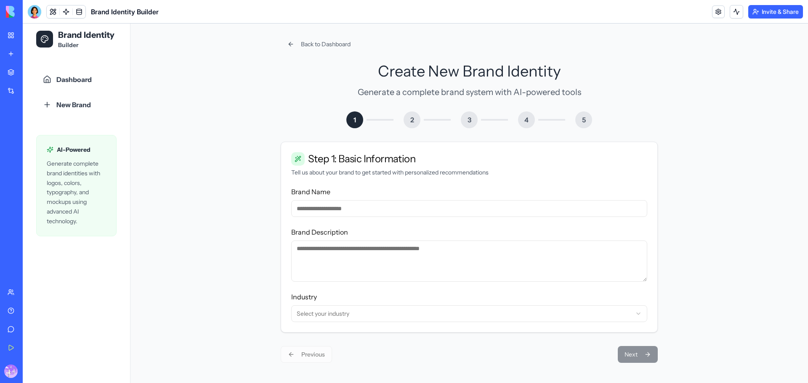
click at [326, 212] on input "Brand Name" at bounding box center [469, 208] width 356 height 17
click at [542, 233] on div "Brand Description" at bounding box center [469, 254] width 356 height 55
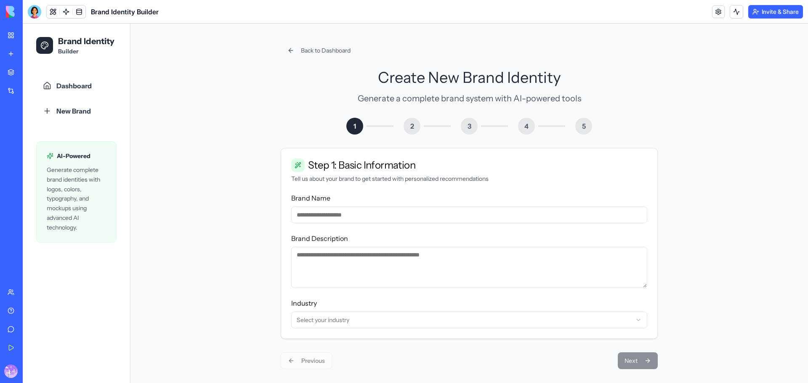
scroll to position [0, 0]
